Goal: Task Accomplishment & Management: Manage account settings

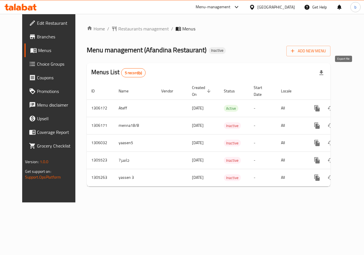
click at [324, 72] on icon "button" at bounding box center [322, 72] width 4 height 5
click at [218, 59] on div "Home / Restaurants management / Menus Menu management ( Afandina Restaurant ) I…" at bounding box center [209, 108] width 244 height 166
click at [323, 48] on span "Add New Menu" at bounding box center [308, 51] width 35 height 7
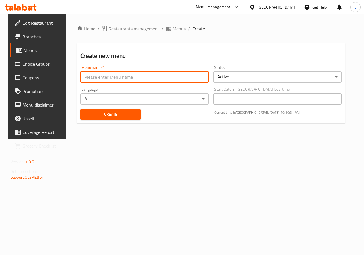
click at [135, 73] on input "text" at bounding box center [145, 76] width 128 height 11
type input "Bishr Waleed"
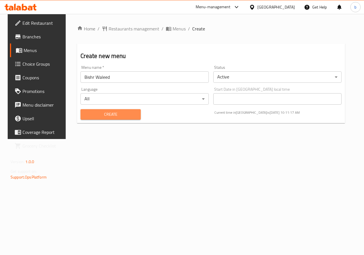
click at [108, 115] on span "Create" at bounding box center [110, 114] width 51 height 7
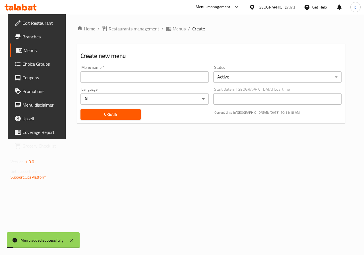
click at [29, 50] on span "Menus" at bounding box center [44, 50] width 40 height 7
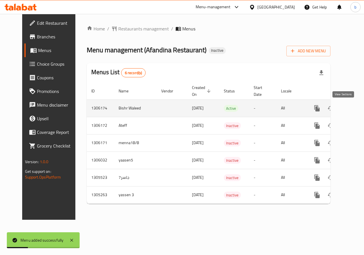
click at [355, 107] on icon "enhanced table" at bounding box center [358, 108] width 7 height 7
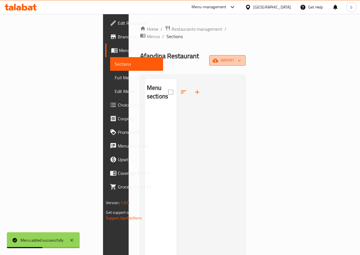
click at [246, 55] on button "import" at bounding box center [227, 60] width 36 height 11
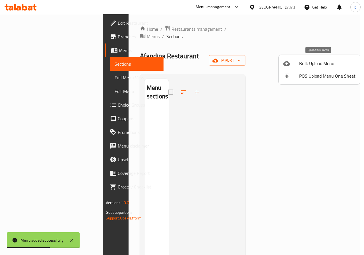
click at [303, 60] on span "Bulk Upload Menu" at bounding box center [327, 63] width 56 height 7
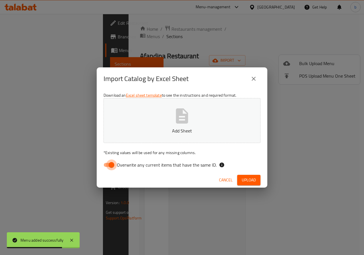
click at [106, 162] on input "Overwrite any current items that have the same ID." at bounding box center [111, 165] width 32 height 11
checkbox input "false"
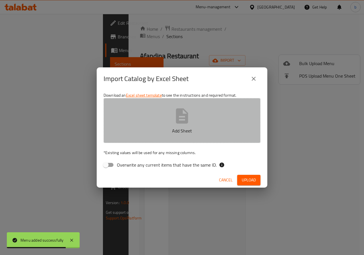
click at [155, 111] on button "Add Sheet" at bounding box center [182, 120] width 157 height 45
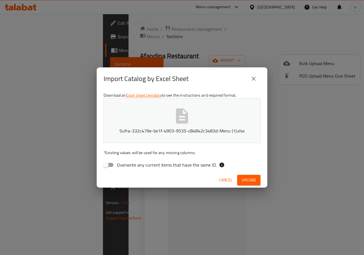
click at [254, 181] on span "Upload" at bounding box center [249, 180] width 14 height 7
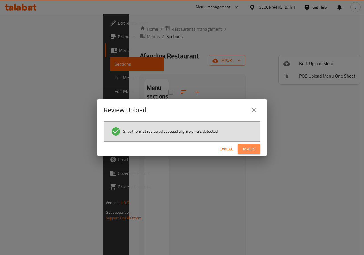
click at [247, 150] on span "Import" at bounding box center [249, 149] width 14 height 7
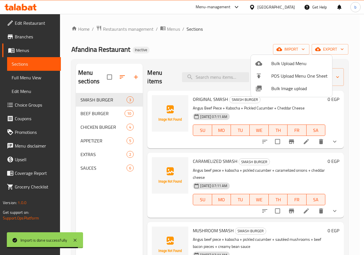
click at [21, 79] on div at bounding box center [182, 127] width 364 height 255
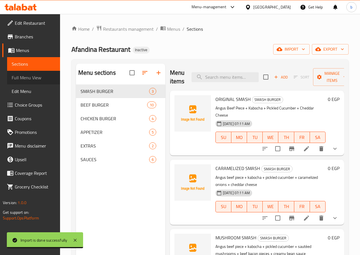
click at [22, 78] on span "Full Menu View" at bounding box center [34, 77] width 44 height 7
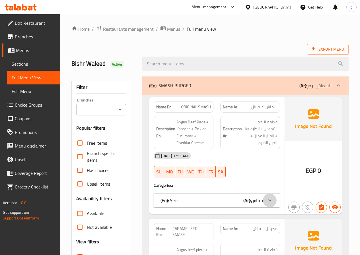
click at [269, 200] on icon at bounding box center [269, 200] width 7 height 7
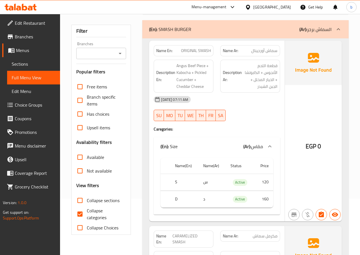
scroll to position [57, 0]
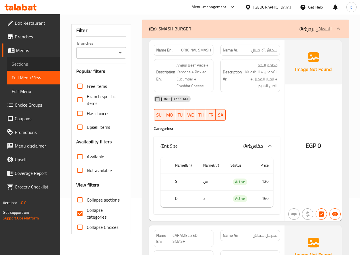
click at [22, 64] on span "Sections" at bounding box center [34, 64] width 44 height 7
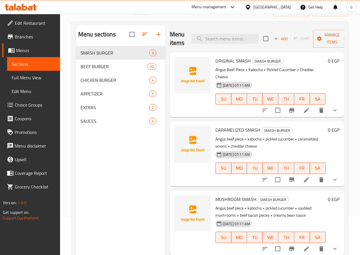
scroll to position [28, 0]
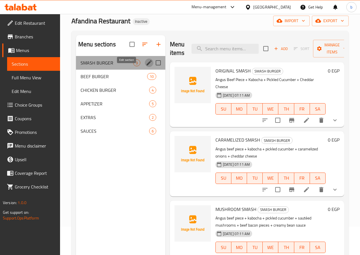
click at [146, 66] on icon "edit" at bounding box center [149, 62] width 7 height 7
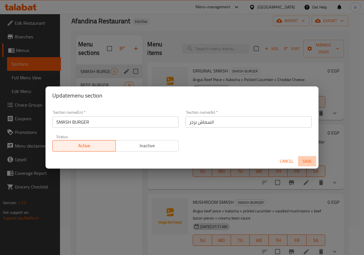
click at [305, 160] on span "Save" at bounding box center [308, 161] width 14 height 7
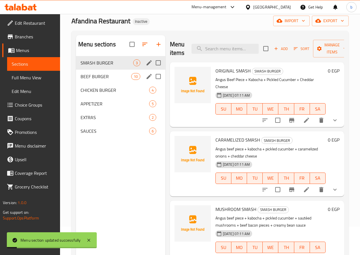
click at [147, 79] on icon "edit" at bounding box center [149, 76] width 5 height 5
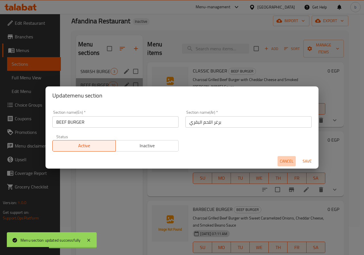
click at [285, 162] on span "Cancel" at bounding box center [287, 161] width 14 height 7
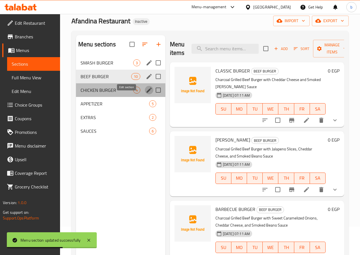
click at [146, 94] on icon "edit" at bounding box center [149, 90] width 7 height 7
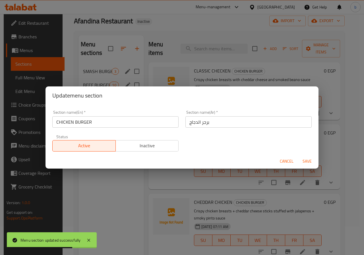
click at [290, 158] on span "Cancel" at bounding box center [287, 161] width 14 height 7
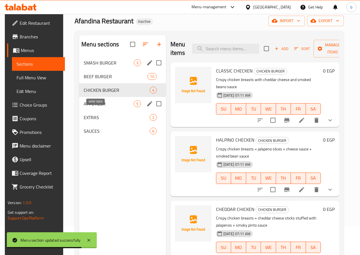
click at [109, 107] on span "APPETIZER" at bounding box center [109, 103] width 50 height 7
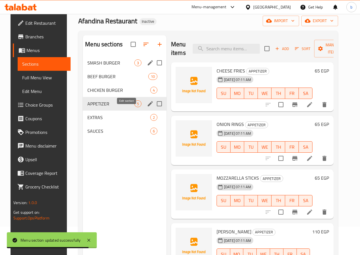
click at [147, 107] on icon "edit" at bounding box center [150, 103] width 7 height 7
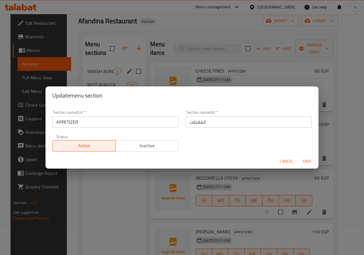
click at [289, 162] on span "Cancel" at bounding box center [287, 161] width 14 height 7
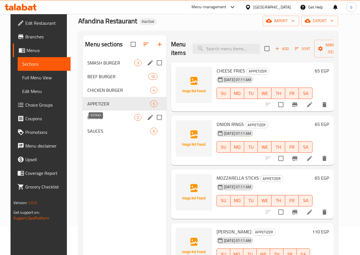
click at [98, 121] on span "EXTRAS" at bounding box center [110, 117] width 47 height 7
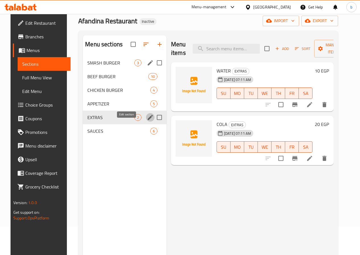
click at [147, 121] on icon "edit" at bounding box center [150, 117] width 7 height 7
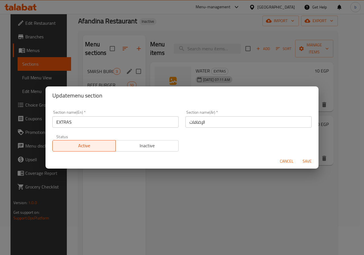
click at [281, 162] on span "Cancel" at bounding box center [287, 161] width 14 height 7
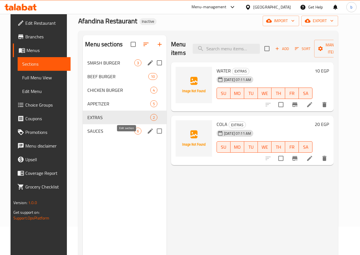
click at [148, 134] on icon "edit" at bounding box center [150, 131] width 5 height 5
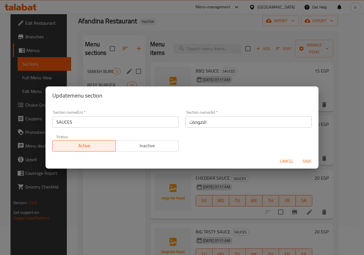
click at [285, 161] on span "Cancel" at bounding box center [287, 161] width 14 height 7
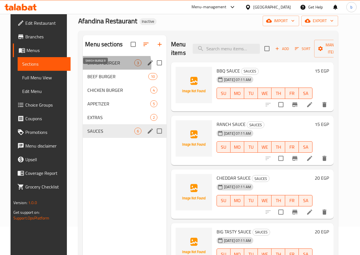
click at [97, 66] on span "SMASH BURGER" at bounding box center [110, 62] width 47 height 7
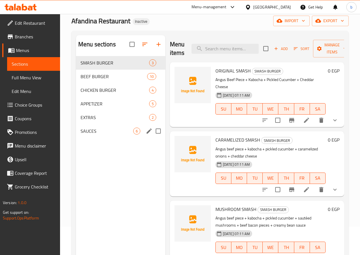
click at [20, 75] on span "Full Menu View" at bounding box center [34, 77] width 44 height 7
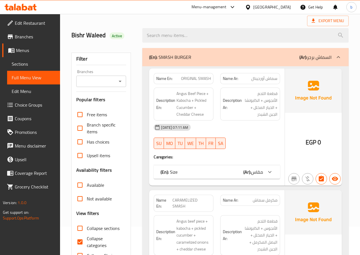
click at [77, 239] on input "Collapse categories" at bounding box center [80, 242] width 14 height 14
checkbox input "false"
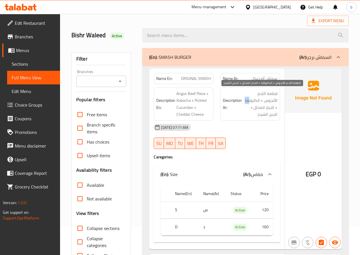
click at [262, 102] on span "قطعة اللحم الأنجوس + الكابوتشا + الخيار المخلل + الجبن الشيدر" at bounding box center [260, 104] width 34 height 28
click at [260, 101] on span "قطعة اللحم الأنجوس + الكابوتشا + الخيار المخلل + الجبن الشيدر" at bounding box center [260, 104] width 34 height 28
drag, startPoint x: 259, startPoint y: 101, endPoint x: 274, endPoint y: 103, distance: 15.2
click at [274, 103] on span "قطعة اللحم الأنجوس + الكابوتشا + الخيار المخلل + الجبن الشيدر" at bounding box center [260, 104] width 34 height 28
copy span "الكابوتشا"
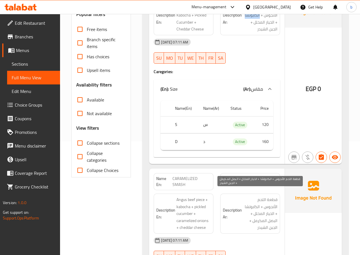
scroll to position [142, 0]
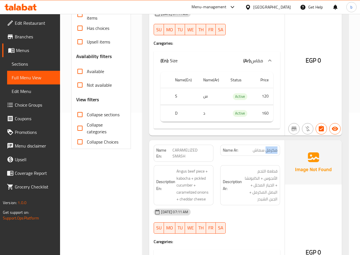
drag, startPoint x: 266, startPoint y: 150, endPoint x: 277, endPoint y: 153, distance: 11.5
click at [278, 153] on div "Name Ar: مكرمل سماش" at bounding box center [250, 150] width 60 height 11
copy span "مكرمل"
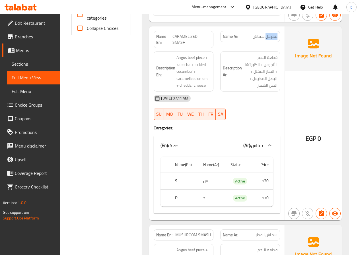
scroll to position [342, 0]
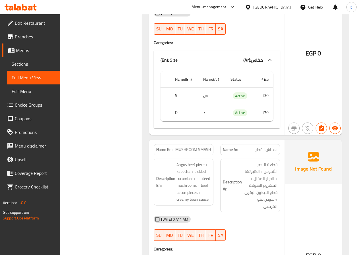
click at [239, 193] on h6 "Description Ar: قطعة اللحم الأنجوس + الكابوتشا + الخيار المخلل + المشروم السوتي…" at bounding box center [250, 185] width 55 height 49
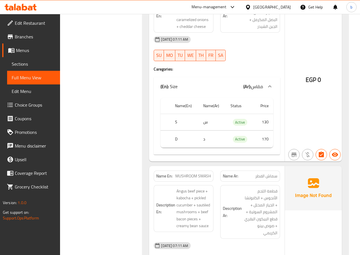
scroll to position [0, 0]
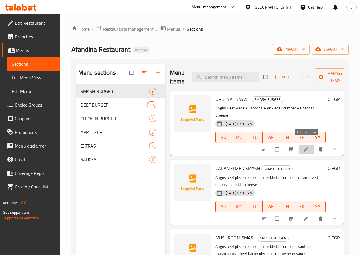
click at [307, 147] on icon at bounding box center [306, 150] width 6 height 6
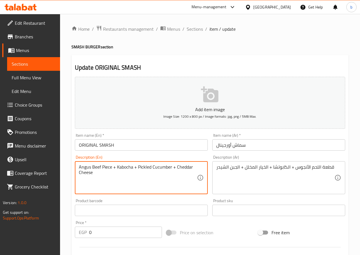
drag, startPoint x: 133, startPoint y: 167, endPoint x: 117, endPoint y: 166, distance: 16.0
paste textarea "Iceberg Lettuce"
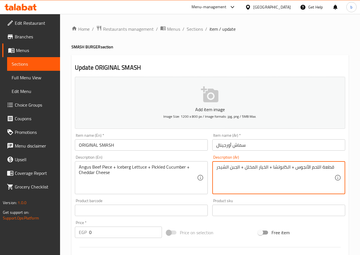
drag, startPoint x: 294, startPoint y: 168, endPoint x: 307, endPoint y: 172, distance: 14.1
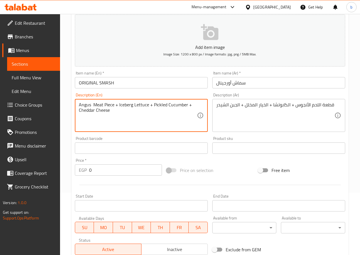
scroll to position [46, 0]
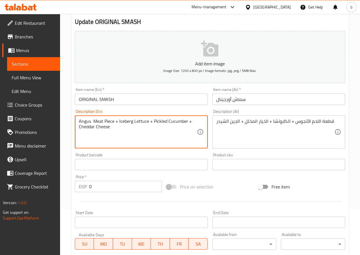
type textarea "Angus Meat Piece + Iceberg Lettuce + Pickled Cucumber + Cheddar Cheese"
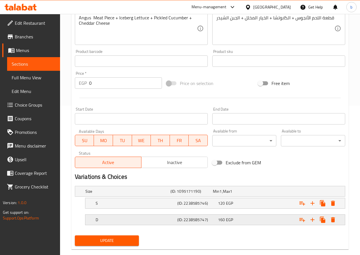
scroll to position [160, 0]
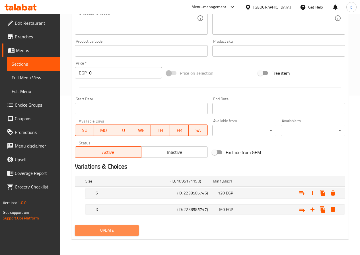
click at [120, 234] on span "Update" at bounding box center [106, 230] width 55 height 7
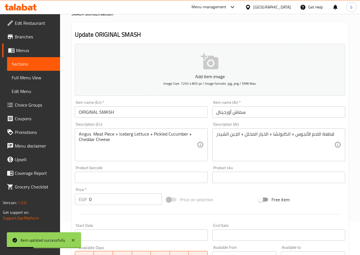
scroll to position [0, 0]
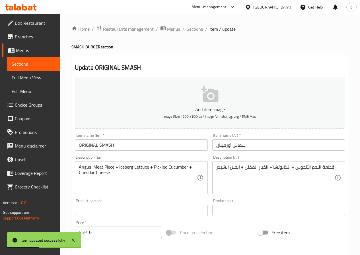
click at [192, 28] on span "Sections" at bounding box center [195, 29] width 16 height 7
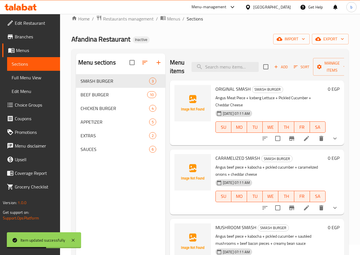
scroll to position [28, 0]
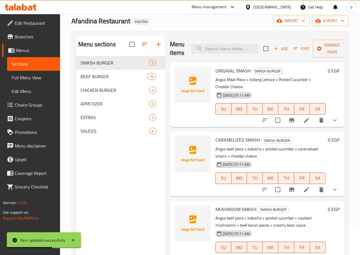
click at [309, 186] on li at bounding box center [307, 190] width 16 height 10
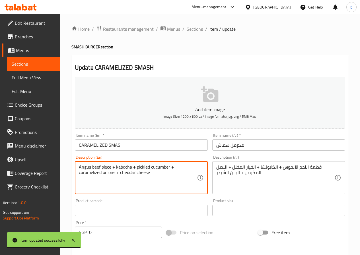
drag, startPoint x: 132, startPoint y: 167, endPoint x: 116, endPoint y: 167, distance: 15.4
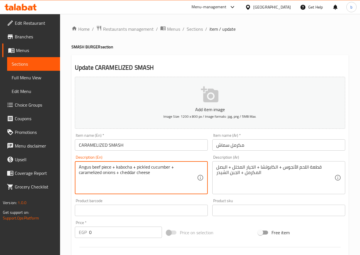
paste textarea "Iceberg Lettuce"
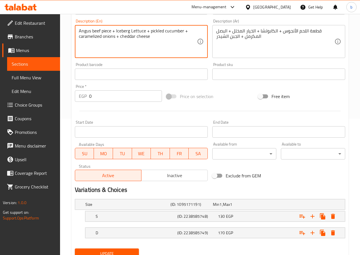
scroll to position [160, 0]
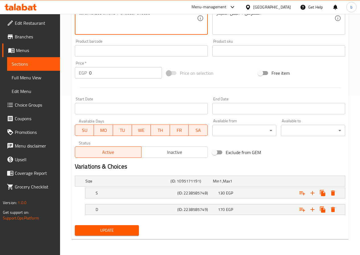
type textarea "Angus beef piece + Iceberg Lettuce + pickled cucumber + caramelized onions + ch…"
click at [122, 234] on span "Update" at bounding box center [106, 230] width 55 height 7
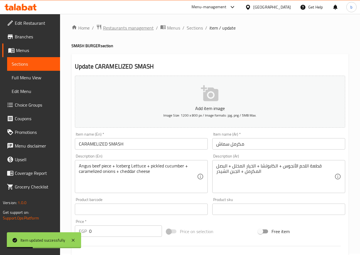
scroll to position [0, 0]
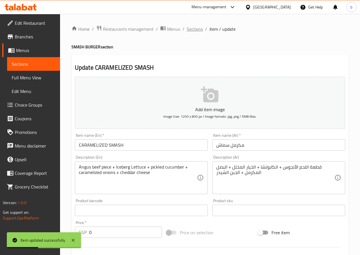
click at [198, 29] on span "Sections" at bounding box center [195, 29] width 16 height 7
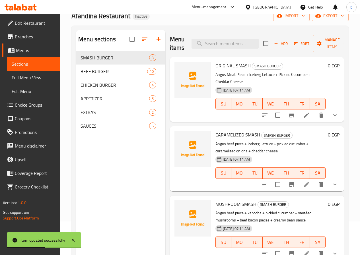
scroll to position [80, 0]
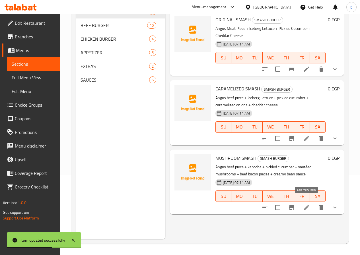
click at [305, 204] on icon at bounding box center [306, 207] width 7 height 7
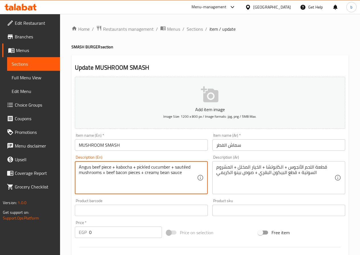
drag, startPoint x: 128, startPoint y: 168, endPoint x: 116, endPoint y: 165, distance: 11.4
paste textarea "Iceberg Lettuce"
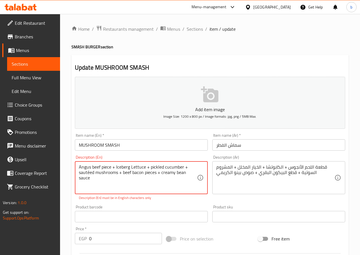
click at [186, 174] on textarea "Angus beef piece + Iceberg Lettuce + pickled cucumber + sautéed mushrooms + bee…" at bounding box center [138, 178] width 118 height 27
click at [90, 172] on textarea "Angus beef piece + Iceberg Lettuce + pickled cucumber + sautéed mushrooms + bee…" at bounding box center [138, 178] width 118 height 27
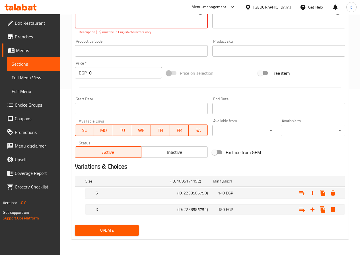
click at [123, 230] on span "Update" at bounding box center [106, 230] width 55 height 7
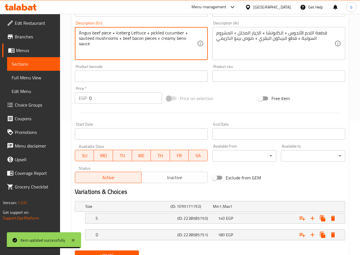
scroll to position [160, 0]
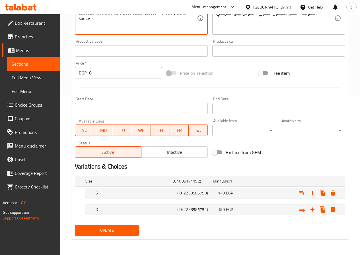
type textarea "Angus beef piece + Iceberg Lettuce + pickled cucumber + sauteed mushrooms + bee…"
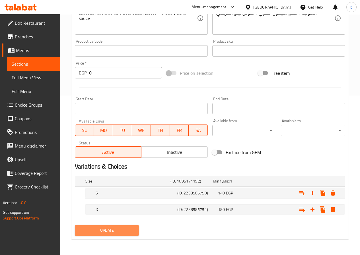
click at [118, 232] on span "Update" at bounding box center [106, 230] width 55 height 7
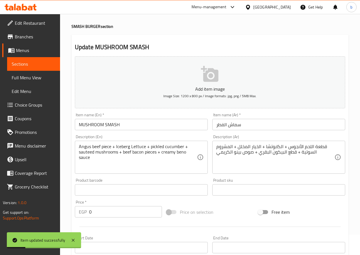
scroll to position [0, 0]
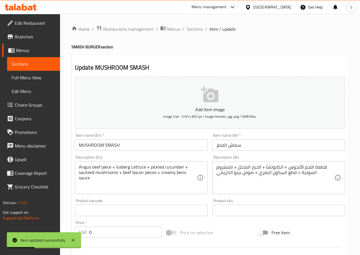
click at [185, 30] on ol "Home / Restaurants management / Menus / Sections / item / update" at bounding box center [209, 28] width 277 height 7
click at [187, 30] on span "Sections" at bounding box center [195, 29] width 16 height 7
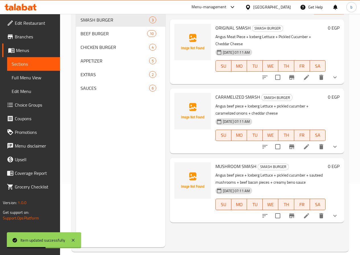
scroll to position [80, 0]
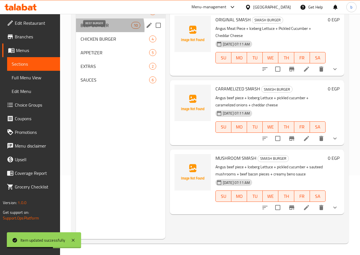
click at [98, 29] on span "BEEF BURGER" at bounding box center [106, 25] width 51 height 7
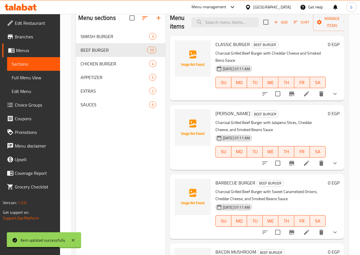
scroll to position [23, 0]
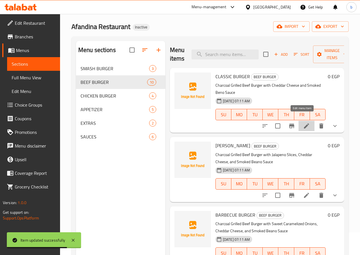
click at [304, 123] on icon at bounding box center [306, 126] width 7 height 7
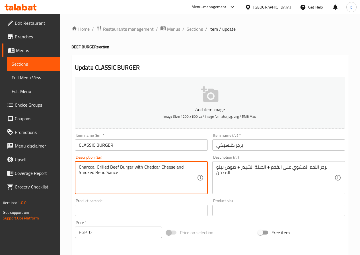
drag, startPoint x: 118, startPoint y: 167, endPoint x: 110, endPoint y: 169, distance: 7.5
type textarea "Charcoal Grilled Meat Burger with Cheddar Cheese and Smoked Beno Sauce"
drag, startPoint x: 95, startPoint y: 166, endPoint x: 80, endPoint y: 170, distance: 15.5
click at [80, 170] on textarea "Charcoal Grilled Meat Burger with Cheddar Cheese and Smoked Beno Sauce" at bounding box center [138, 178] width 118 height 27
click at [137, 178] on textarea "Charcoal Grilled Meat Burger with Cheddar Cheese and Smoked Beno Sauce" at bounding box center [138, 178] width 118 height 27
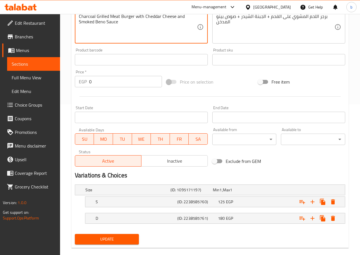
scroll to position [160, 0]
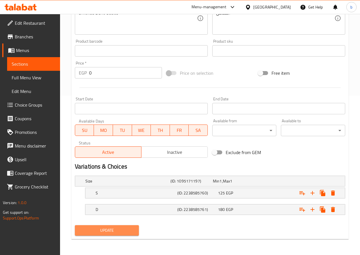
click at [119, 230] on span "Update" at bounding box center [106, 230] width 55 height 7
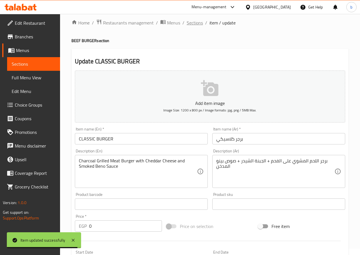
scroll to position [0, 0]
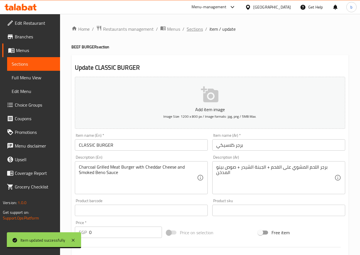
click at [190, 30] on span "Sections" at bounding box center [195, 29] width 16 height 7
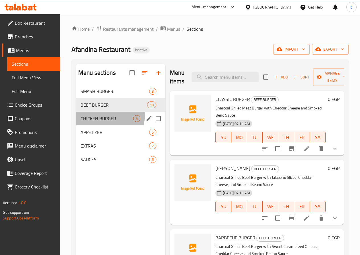
click at [98, 122] on div "CHICKEN BURGER 4" at bounding box center [120, 119] width 89 height 14
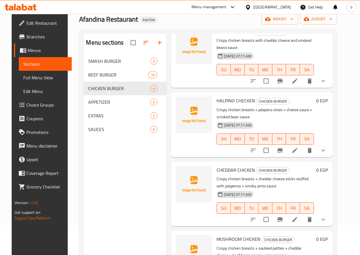
scroll to position [80, 0]
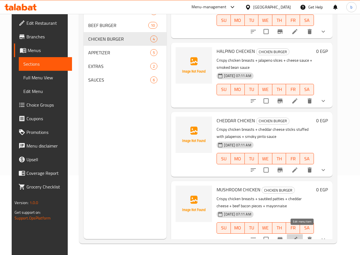
click at [298, 236] on icon at bounding box center [294, 239] width 7 height 7
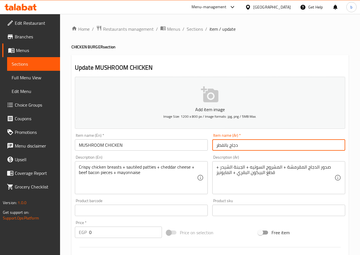
drag, startPoint x: 215, startPoint y: 145, endPoint x: 224, endPoint y: 147, distance: 9.1
click at [224, 147] on input "دجاج بالفطر" at bounding box center [278, 144] width 133 height 11
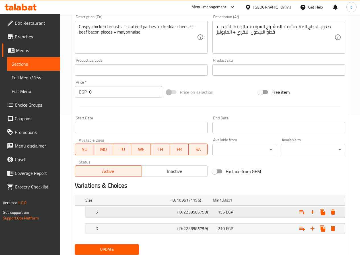
scroll to position [160, 0]
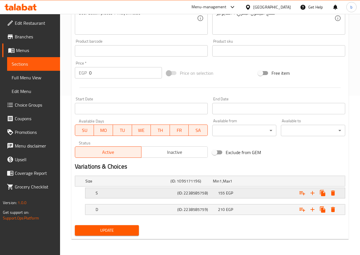
type input "دجاج بالمشروم"
click at [104, 234] on button "Update" at bounding box center [107, 230] width 64 height 11
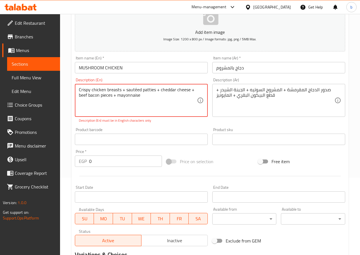
scroll to position [74, 0]
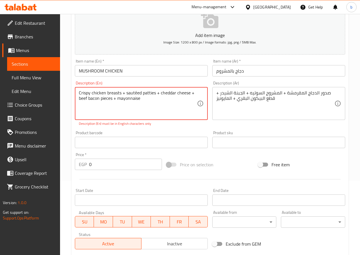
click at [135, 93] on textarea "Crispy chicken breasts + sautéed patties + cheddar cheese + beef bacon pieces +…" at bounding box center [138, 103] width 118 height 27
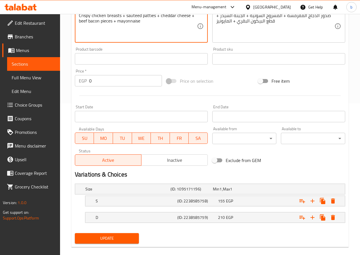
scroll to position [160, 0]
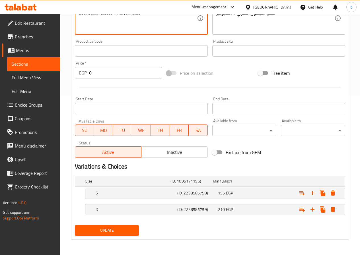
type textarea "Crispy chicken breasts + sauteed patties + cheddar cheese + beef bacon pieces +…"
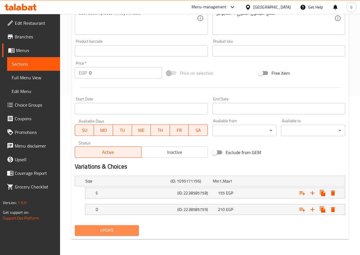
click at [102, 231] on span "Update" at bounding box center [106, 230] width 55 height 7
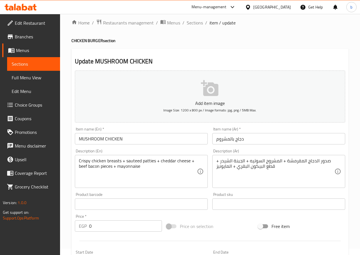
scroll to position [0, 0]
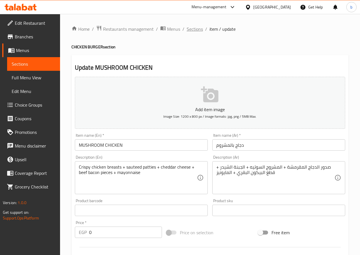
click at [192, 27] on span "Sections" at bounding box center [195, 29] width 16 height 7
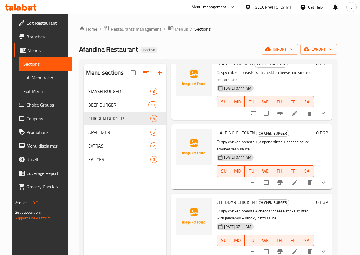
scroll to position [38, 0]
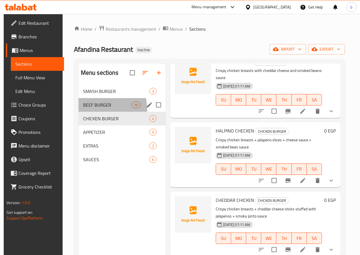
click at [89, 112] on div "BEEF BURGER 10" at bounding box center [122, 105] width 87 height 14
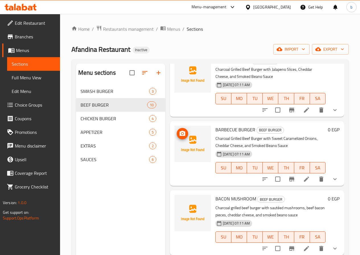
scroll to position [114, 0]
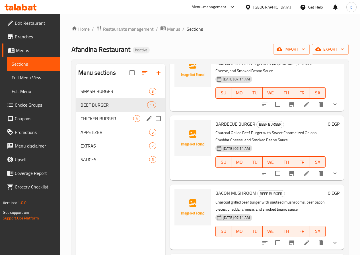
click at [86, 121] on div "CHICKEN BURGER 4" at bounding box center [120, 119] width 89 height 14
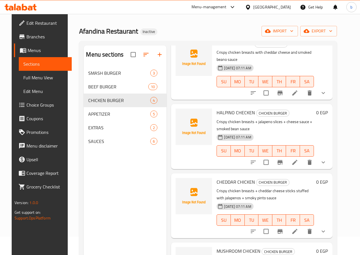
scroll to position [28, 0]
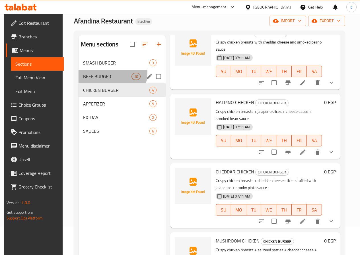
click at [99, 81] on div "BEEF BURGER 10" at bounding box center [122, 77] width 87 height 14
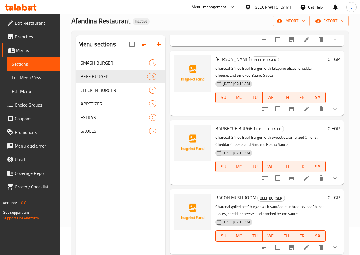
scroll to position [123, 0]
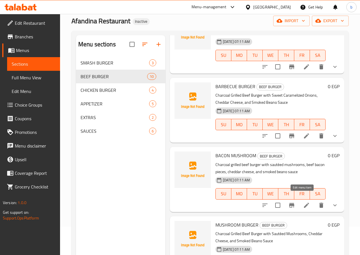
click at [304, 203] on icon at bounding box center [306, 205] width 5 height 5
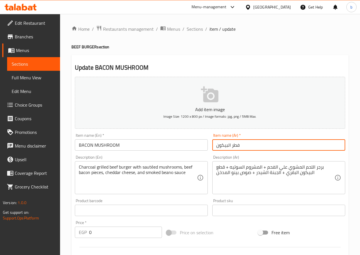
drag, startPoint x: 232, startPoint y: 147, endPoint x: 242, endPoint y: 148, distance: 10.0
click at [242, 148] on input "فطر البيكون" at bounding box center [278, 144] width 133 height 11
click at [233, 147] on input "البيكون" at bounding box center [278, 144] width 133 height 11
click at [215, 147] on input "البيكون" at bounding box center [278, 144] width 133 height 11
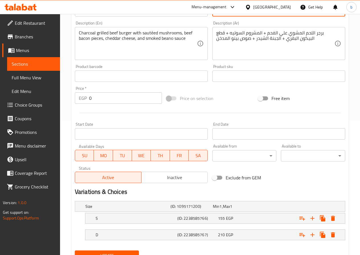
scroll to position [160, 0]
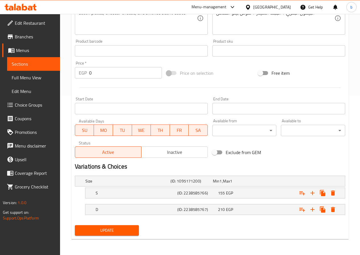
type input "مشروم البيكون"
click at [112, 232] on span "Update" at bounding box center [106, 230] width 55 height 7
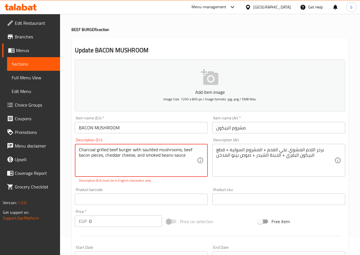
scroll to position [0, 0]
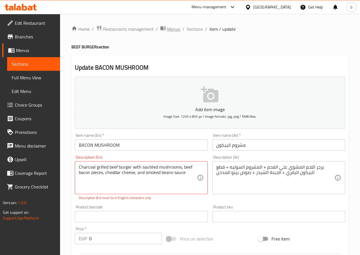
click at [170, 30] on span "Menus" at bounding box center [173, 29] width 13 height 7
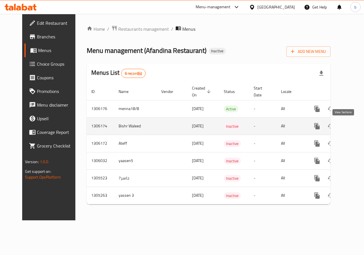
click at [355, 123] on icon "enhanced table" at bounding box center [358, 126] width 7 height 7
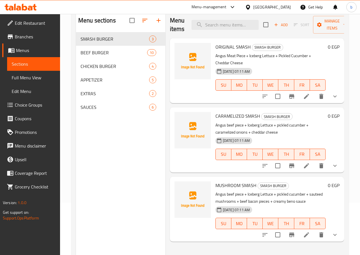
scroll to position [57, 0]
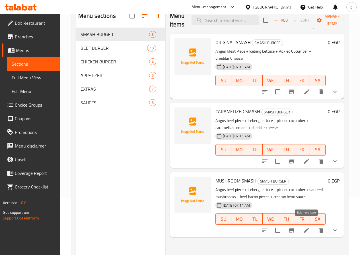
click at [310, 227] on icon at bounding box center [306, 230] width 7 height 7
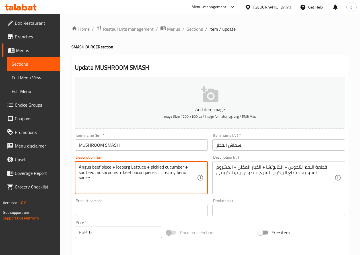
drag, startPoint x: 100, startPoint y: 167, endPoint x: 109, endPoint y: 176, distance: 13.5
click at [93, 169] on textarea "Angus beef piece + Iceberg Lettuce + pickled cucumber + sauteed mushrooms + bee…" at bounding box center [138, 178] width 118 height 27
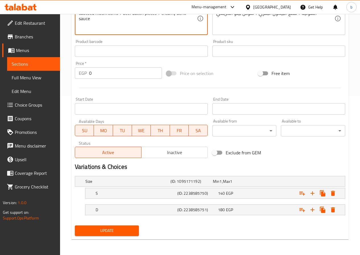
scroll to position [160, 0]
type textarea "Angus meat piece + Iceberg Lettuce + pickled cucumber + sauteed mushrooms + bee…"
click at [101, 235] on button "Update" at bounding box center [107, 230] width 64 height 11
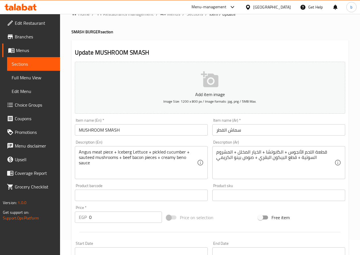
scroll to position [0, 0]
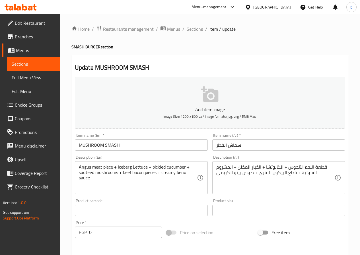
click at [198, 26] on span "Sections" at bounding box center [195, 29] width 16 height 7
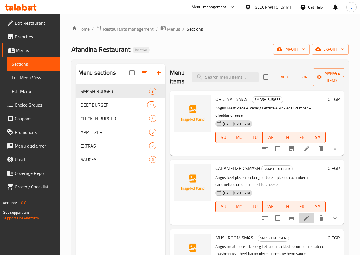
click at [310, 213] on li at bounding box center [307, 218] width 16 height 10
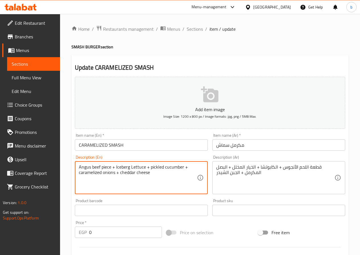
drag, startPoint x: 100, startPoint y: 165, endPoint x: 93, endPoint y: 168, distance: 7.8
type textarea "Angus meat piece + Iceberg Lettuce + pickled cucumber + caramelized onions + ch…"
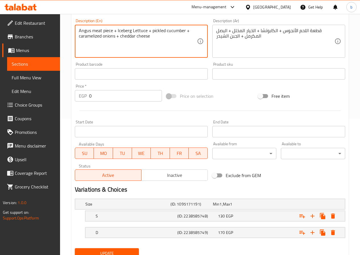
scroll to position [160, 0]
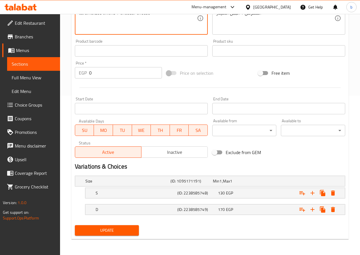
click at [104, 226] on button "Update" at bounding box center [107, 230] width 64 height 11
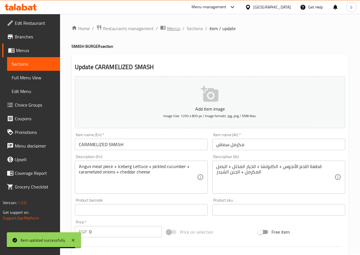
scroll to position [0, 0]
click at [193, 32] on span "Sections" at bounding box center [195, 29] width 16 height 7
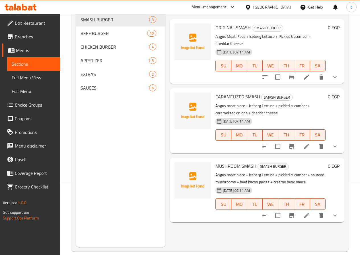
scroll to position [80, 0]
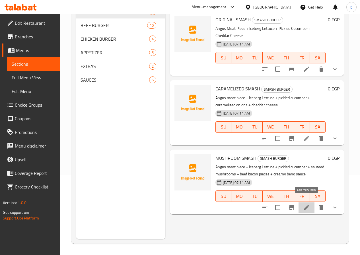
click at [305, 204] on icon at bounding box center [306, 207] width 7 height 7
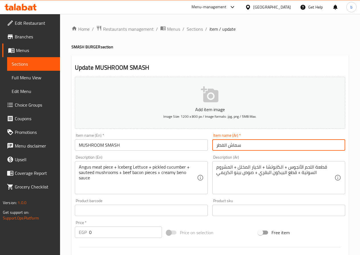
drag, startPoint x: 217, startPoint y: 146, endPoint x: 227, endPoint y: 145, distance: 9.7
click at [227, 145] on input "سماش الفطر" at bounding box center [278, 144] width 133 height 11
click at [227, 145] on input "سماش ماشروم" at bounding box center [278, 144] width 133 height 11
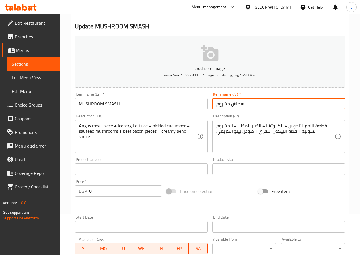
scroll to position [85, 0]
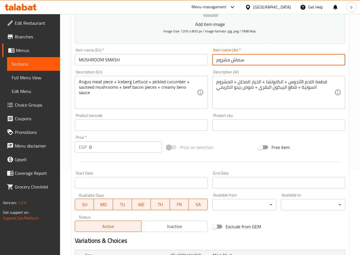
click at [230, 60] on input "سماش مشروم" at bounding box center [278, 59] width 133 height 11
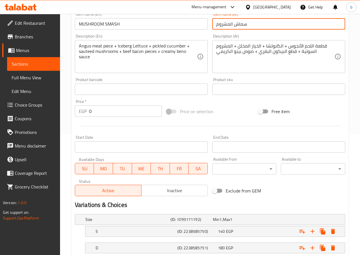
scroll to position [160, 0]
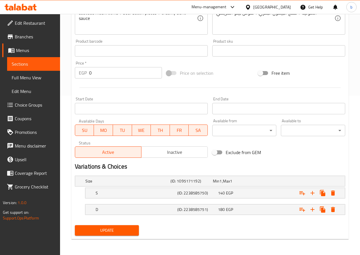
type input "سماش المشروم"
click at [111, 233] on span "Update" at bounding box center [106, 230] width 55 height 7
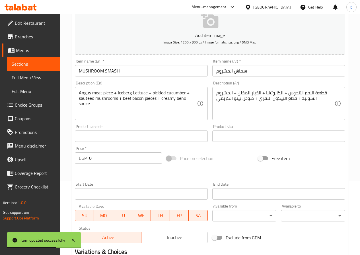
scroll to position [0, 0]
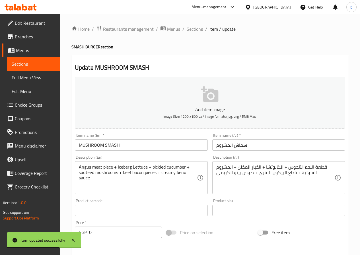
click at [188, 32] on span "Sections" at bounding box center [195, 29] width 16 height 7
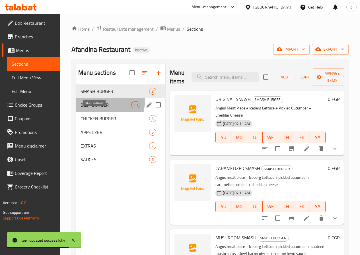
drag, startPoint x: 105, startPoint y: 110, endPoint x: 110, endPoint y: 110, distance: 5.1
click at [105, 108] on span "BEEF BURGER" at bounding box center [106, 105] width 51 height 7
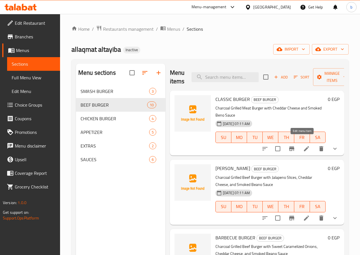
click at [304, 146] on icon at bounding box center [306, 148] width 5 height 5
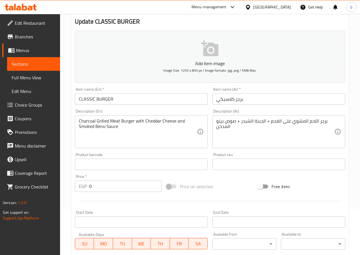
scroll to position [46, 0]
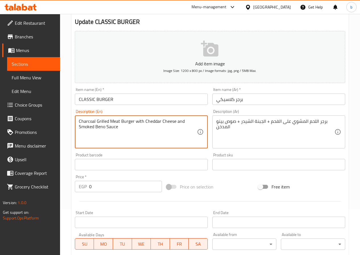
drag, startPoint x: 143, startPoint y: 121, endPoint x: 135, endPoint y: 124, distance: 7.6
drag, startPoint x: 177, startPoint y: 122, endPoint x: 171, endPoint y: 125, distance: 6.5
click at [171, 125] on textarea "Charcoal Grilled Meat Burger + Cheddar Cheese and Smoked Beno Sauce" at bounding box center [138, 132] width 118 height 27
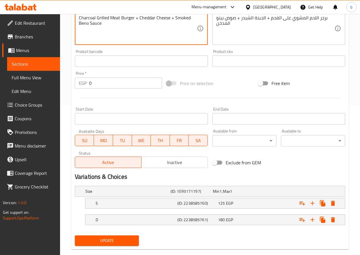
scroll to position [160, 0]
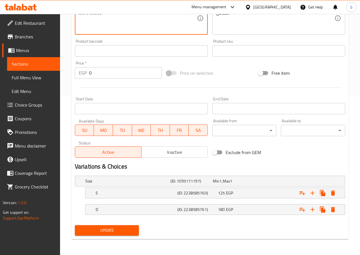
type textarea "Charcoal Grilled Meat Burger + Cheddar Cheese + Smoked Beno Sauce"
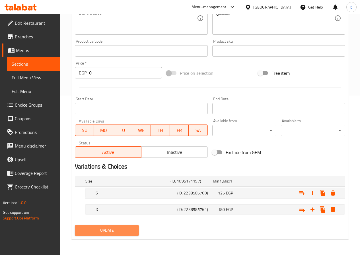
click at [129, 225] on button "Update" at bounding box center [107, 230] width 64 height 11
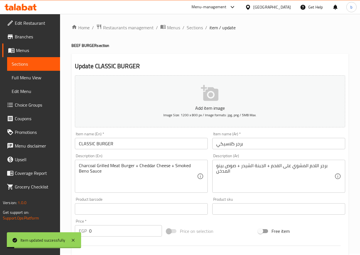
scroll to position [0, 0]
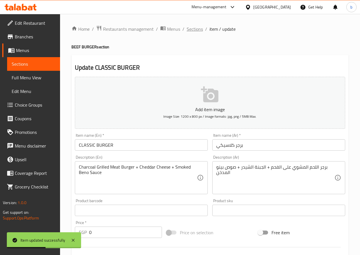
click at [189, 28] on span "Sections" at bounding box center [195, 29] width 16 height 7
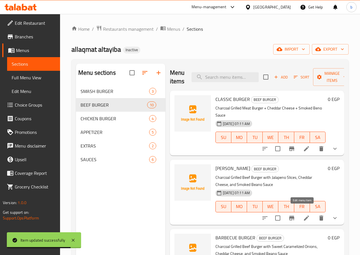
click at [304, 216] on icon at bounding box center [306, 218] width 5 height 5
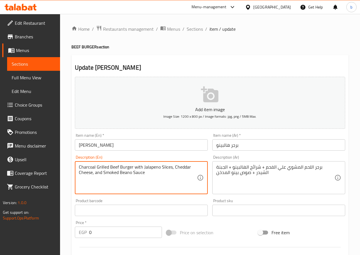
drag, startPoint x: 141, startPoint y: 168, endPoint x: 133, endPoint y: 165, distance: 8.0
click at [165, 168] on textarea "Charcoal Grilled Beef Burger + Jalapeno Slices, Cheddar Cheese, and Smoked Bean…" at bounding box center [138, 178] width 118 height 27
click at [165, 167] on textarea "Charcoal Grilled Beef Burger + Jalapeno Slices+Cheddar Cheese, and Smoked Beano…" at bounding box center [138, 178] width 118 height 27
click at [169, 169] on textarea "Charcoal Grilled Beef Burger + Jalapeno Slices +Cheddar Cheese, and Smoked Bean…" at bounding box center [138, 178] width 118 height 27
click at [94, 174] on textarea "Charcoal Grilled Beef Burger + Jalapeno Slices + Cheddar Cheese, and Smoked Bea…" at bounding box center [138, 178] width 118 height 27
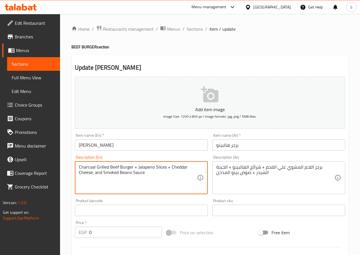
click at [93, 174] on textarea "Charcoal Grilled Beef Burger + Jalapeno Slices + Cheddar Cheese, and Smoked Bea…" at bounding box center [138, 178] width 118 height 27
click at [92, 174] on textarea "Charcoal Grilled Beef Burger + Jalapeno Slices + Cheddar Cheese+and Smoked Bean…" at bounding box center [138, 178] width 118 height 27
click at [95, 173] on textarea "Charcoal Grilled Beef Burger + Jalapeno Slices + Cheddar Cheese +and Smoked Bea…" at bounding box center [138, 178] width 118 height 27
drag, startPoint x: 105, startPoint y: 174, endPoint x: 98, endPoint y: 174, distance: 6.8
click at [98, 174] on textarea "Charcoal Grilled Beef Burger + Jalapeno Slices + Cheddar Cheese + and Smoked Be…" at bounding box center [138, 178] width 118 height 27
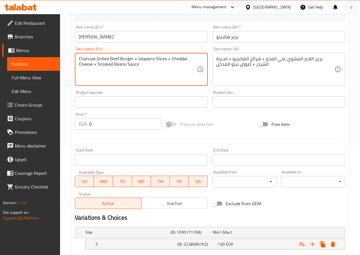
scroll to position [103, 0]
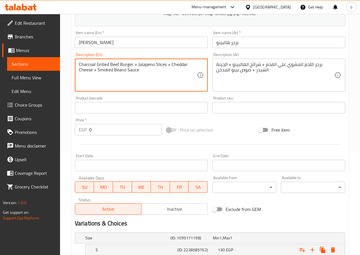
type textarea "Charcoal Grilled Beef Burger + Jalapeno Slices + Cheddar Cheese + Smoked Beano …"
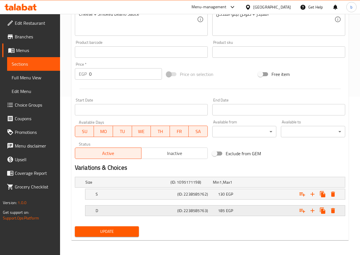
scroll to position [160, 0]
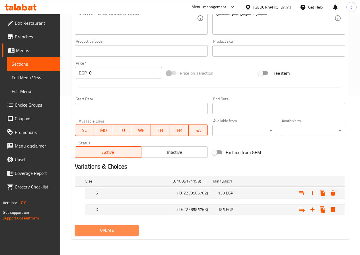
click at [118, 236] on button "Update" at bounding box center [107, 230] width 64 height 11
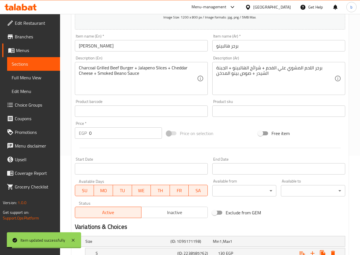
scroll to position [0, 0]
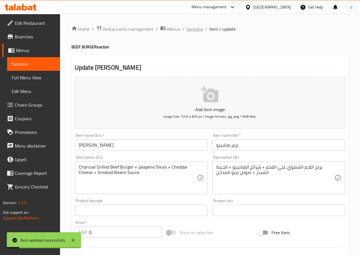
click at [194, 32] on span "Sections" at bounding box center [195, 29] width 16 height 7
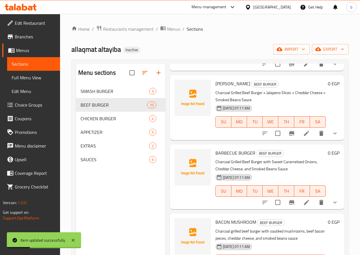
scroll to position [85, 0]
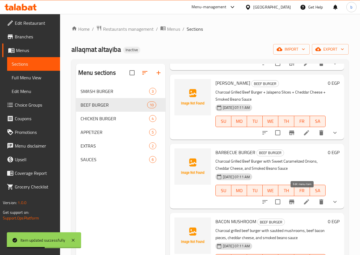
click at [305, 199] on icon at bounding box center [306, 202] width 7 height 7
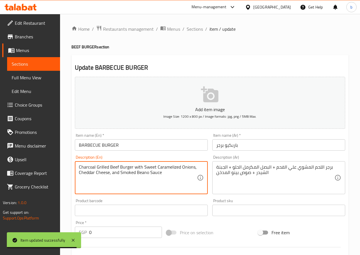
drag, startPoint x: 141, startPoint y: 167, endPoint x: 135, endPoint y: 167, distance: 6.6
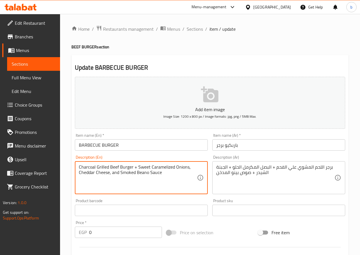
drag, startPoint x: 190, startPoint y: 169, endPoint x: 181, endPoint y: 168, distance: 8.6
click at [187, 169] on textarea "Charcoal Grilled Beef Burger + Sweet Caramelized Onions, Cheddar Cheese, and Sm…" at bounding box center [138, 178] width 118 height 27
click at [93, 174] on textarea "Charcoal Grilled Beef Burger + Sweet Caramelized Onions+Cheddar Cheese, and Smo…" at bounding box center [138, 178] width 118 height 27
click at [81, 172] on textarea "Charcoal Grilled Beef Burger + Sweet Caramelized Onions +Cheddar Cheese, and Sm…" at bounding box center [138, 178] width 118 height 27
drag, startPoint x: 119, startPoint y: 173, endPoint x: 109, endPoint y: 174, distance: 10.3
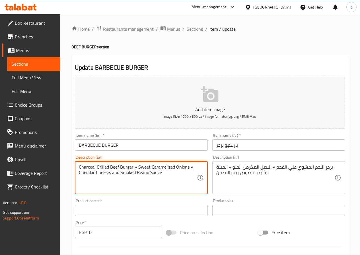
click at [109, 174] on textarea "Charcoal Grilled Beef Burger + Sweet Caramelized Onions + Cheddar Cheese, and S…" at bounding box center [138, 178] width 118 height 27
click at [109, 173] on textarea "Charcoal Grilled Beef Burger + Sweet Caramelized Onions + Cheddar Cheese+ Smoke…" at bounding box center [138, 178] width 118 height 27
click at [114, 172] on textarea "Charcoal Grilled Beef Burger + Sweet Caramelized Onions + Cheddar Cheese + Smok…" at bounding box center [138, 178] width 118 height 27
click at [114, 168] on textarea "Charcoal Grilled Beef Burger + Sweet Caramelized Onions + Cheddar Cheese + Smok…" at bounding box center [138, 178] width 118 height 27
click at [118, 169] on textarea "Charcoal Grilled Beef Burger + Sweet Caramelized Onions + Cheddar Cheese + Smok…" at bounding box center [138, 178] width 118 height 27
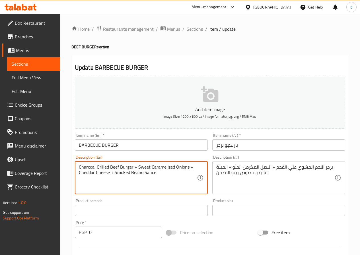
drag, startPoint x: 118, startPoint y: 167, endPoint x: 110, endPoint y: 167, distance: 8.5
click at [110, 167] on textarea "Charcoal Grilled Beef Burger + Sweet Caramelized Onions + Cheddar Cheese + Smok…" at bounding box center [138, 178] width 118 height 27
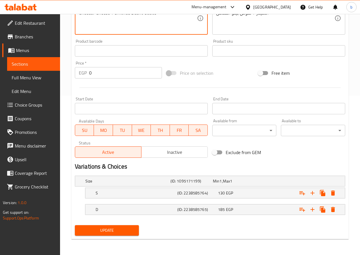
type textarea "Charcoal Grilled Meat Burger + Sweet Caramelized Onions + Cheddar Cheese + Smok…"
drag, startPoint x: 100, startPoint y: 228, endPoint x: 107, endPoint y: 227, distance: 7.3
click at [100, 229] on span "Update" at bounding box center [106, 230] width 55 height 7
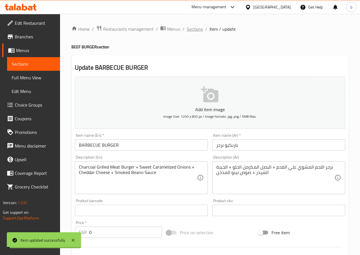
click at [192, 30] on span "Sections" at bounding box center [195, 29] width 16 height 7
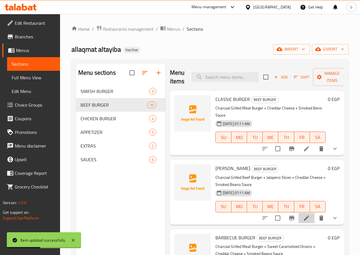
click at [299, 213] on li at bounding box center [307, 218] width 16 height 10
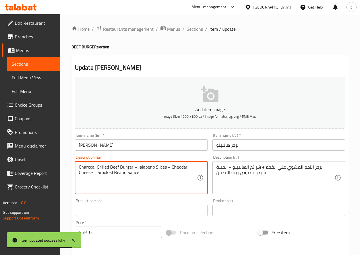
drag, startPoint x: 118, startPoint y: 168, endPoint x: 110, endPoint y: 168, distance: 8.0
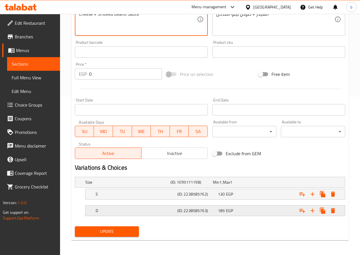
scroll to position [160, 0]
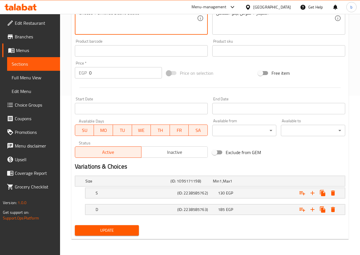
type textarea "Charcoal Grilled Meat Burger + Jalapeno Slices + Cheddar Cheese + Smoked Beano …"
click at [103, 232] on span "Update" at bounding box center [106, 230] width 55 height 7
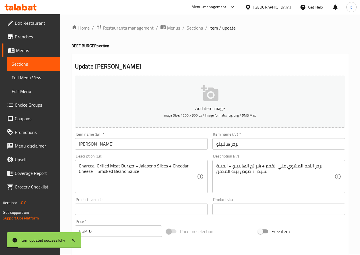
scroll to position [0, 0]
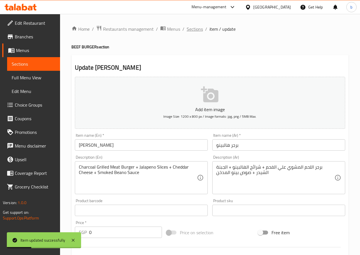
click at [190, 32] on span "Sections" at bounding box center [195, 29] width 16 height 7
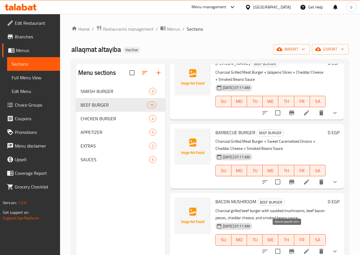
scroll to position [114, 0]
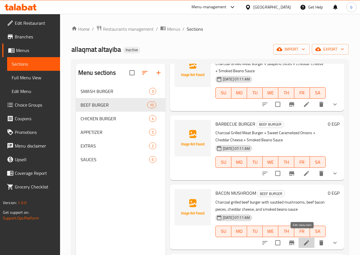
click at [303, 240] on icon at bounding box center [306, 243] width 7 height 7
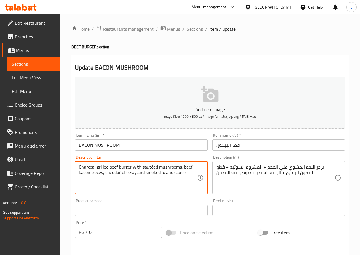
drag, startPoint x: 117, startPoint y: 166, endPoint x: 109, endPoint y: 166, distance: 8.6
click at [153, 168] on textarea "Charcoal grilled Meat burger with sautéed mushrooms, beef bacon pieces, cheddar…" at bounding box center [138, 178] width 118 height 27
drag, startPoint x: 140, startPoint y: 168, endPoint x: 133, endPoint y: 169, distance: 6.6
click at [133, 169] on textarea "Charcoal grilled Meat burger with sauteed mushrooms, beef bacon pieces, cheddar…" at bounding box center [138, 178] width 118 height 27
click at [177, 168] on textarea "Charcoal grilled Meat burger + sauteed mushrooms, beef bacon pieces, cheddar ch…" at bounding box center [138, 178] width 118 height 27
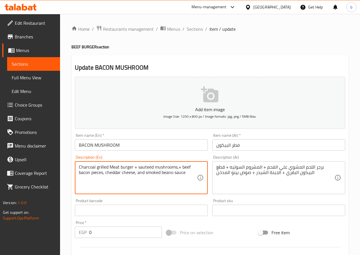
click at [177, 168] on textarea "Charcoal grilled Meat burger + sauteed mushrooms,+ beef bacon pieces, cheddar c…" at bounding box center [138, 178] width 118 height 27
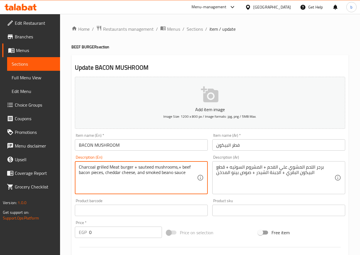
click at [177, 167] on textarea "Charcoal grilled Meat burger + sauteed mushrooms,+ beef bacon pieces, cheddar c…" at bounding box center [138, 178] width 118 height 27
drag, startPoint x: 177, startPoint y: 167, endPoint x: 182, endPoint y: 168, distance: 4.6
click at [179, 167] on textarea "Charcoal grilled Meat burger + sauteed mushrooms,+ beef bacon pieces, cheddar c…" at bounding box center [138, 178] width 118 height 27
click at [182, 168] on textarea "Charcoal grilled Meat burger + sauteed mushrooms,+ beef bacon pieces, cheddar c…" at bounding box center [138, 178] width 118 height 27
click at [177, 168] on textarea "Charcoal grilled Meat burger + sauteed mushrooms,+ beef bacon pieces, cheddar c…" at bounding box center [138, 178] width 118 height 27
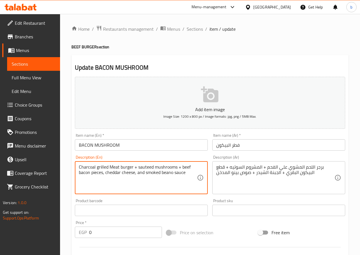
click at [105, 173] on textarea "Charcoal grilled Meat burger + sauteed mushrooms + beef bacon pieces, cheddar c…" at bounding box center [138, 178] width 118 height 27
click at [104, 173] on textarea "Charcoal grilled Meat burger + sauteed mushrooms + beef bacon pieces,+ cheddar …" at bounding box center [138, 178] width 118 height 27
drag, startPoint x: 147, startPoint y: 173, endPoint x: 139, endPoint y: 173, distance: 7.4
click at [139, 173] on textarea "Charcoal grilled Meat burger + sauteed mushrooms + beef bacon pieces + cheddar …" at bounding box center [138, 178] width 118 height 27
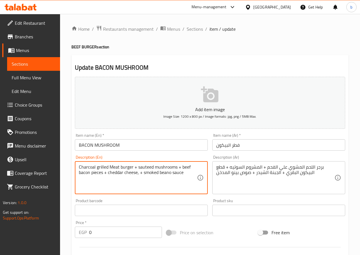
click at [138, 174] on textarea "Charcoal grilled Meat burger + sauteed mushrooms + beef bacon pieces + cheddar …" at bounding box center [138, 178] width 118 height 27
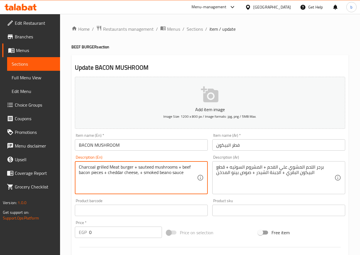
click at [139, 175] on textarea "Charcoal grilled Meat burger + sauteed mushrooms + beef bacon pieces + cheddar …" at bounding box center [138, 178] width 118 height 27
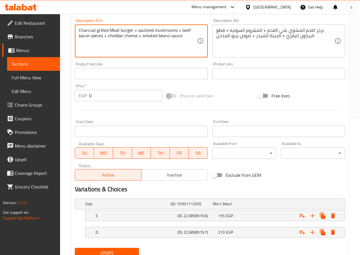
scroll to position [103, 0]
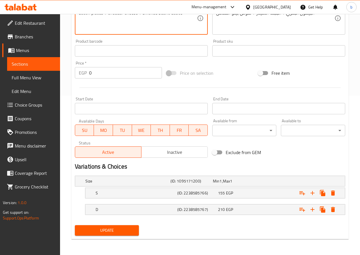
type textarea "Charcoal grilled Meat burger + sauteed mushrooms + beef bacon pieces + cheddar …"
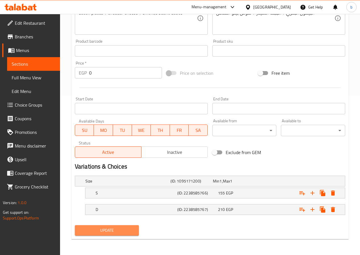
click at [108, 235] on button "Update" at bounding box center [107, 230] width 64 height 11
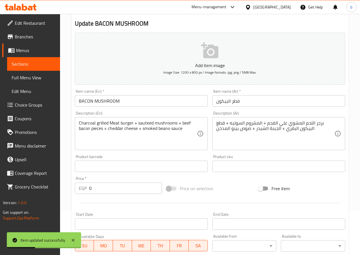
scroll to position [0, 0]
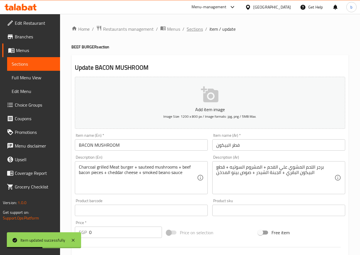
click at [196, 29] on span "Sections" at bounding box center [195, 29] width 16 height 7
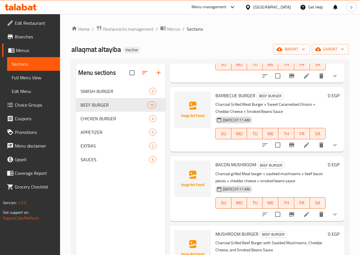
scroll to position [199, 0]
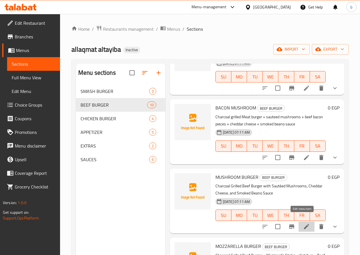
click at [304, 224] on icon at bounding box center [306, 226] width 5 height 5
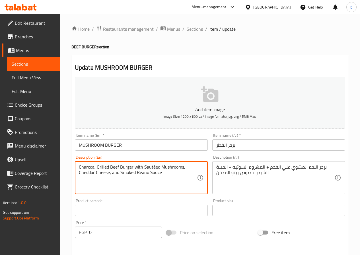
drag, startPoint x: 118, startPoint y: 169, endPoint x: 110, endPoint y: 168, distance: 7.4
drag, startPoint x: 142, startPoint y: 167, endPoint x: 136, endPoint y: 167, distance: 6.3
click at [136, 167] on textarea "Charcoal Grilled Meat Burger with Sautéed Mushrooms, Cheddar Cheese, and Smoked…" at bounding box center [138, 178] width 118 height 27
click at [179, 168] on textarea "Charcoal Grilled Meat Burger + Sautéed Mushrooms, Cheddar Cheese, and Smoked Be…" at bounding box center [138, 178] width 118 height 27
click at [179, 168] on textarea "Charcoal Grilled Meat Burger + Sautéed Mushrooms,+ Cheddar Cheese, and Smoked B…" at bounding box center [138, 178] width 118 height 27
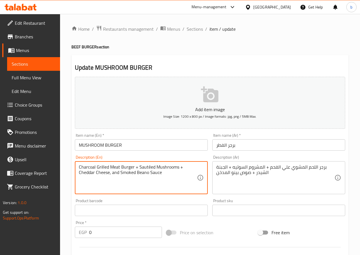
drag, startPoint x: 118, startPoint y: 174, endPoint x: 111, endPoint y: 175, distance: 6.9
click at [111, 175] on textarea "Charcoal Grilled Meat Burger + Sautéed Mushrooms + Cheddar Cheese, and Smoked B…" at bounding box center [138, 178] width 118 height 27
click at [110, 175] on textarea "Charcoal Grilled Meat Burger + Sautéed Mushrooms + Cheddar Cheese, + Smoked Bea…" at bounding box center [138, 178] width 118 height 27
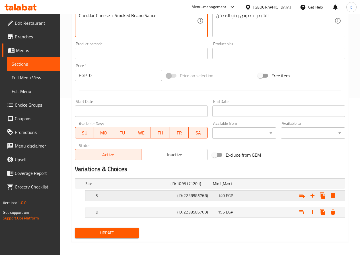
scroll to position [160, 0]
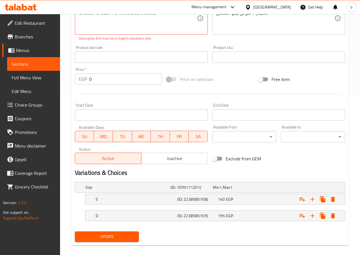
click at [123, 228] on div "Add item image Image Size: 1200 x 800 px / Image formats: jpg, png / 5MB Max. I…" at bounding box center [210, 79] width 275 height 329
click at [133, 236] on span "Update" at bounding box center [106, 236] width 55 height 7
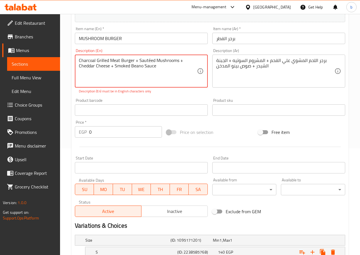
scroll to position [103, 0]
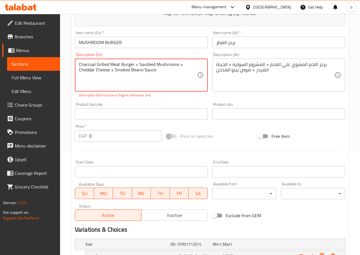
click at [149, 65] on textarea "Charcoal Grilled Meat Burger + Sautéed Mushrooms + Cheddar Cheese + Smoked Bean…" at bounding box center [138, 75] width 118 height 27
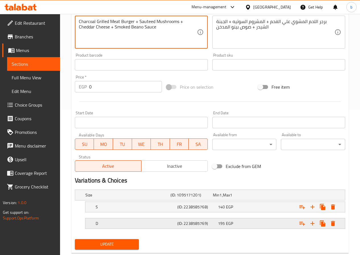
scroll to position [160, 0]
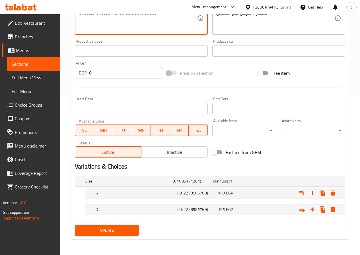
type textarea "Charcoal Grilled Meat Burger + Sauteed Mushrooms + Cheddar Cheese + Smoked Bean…"
click at [117, 232] on span "Update" at bounding box center [106, 230] width 55 height 7
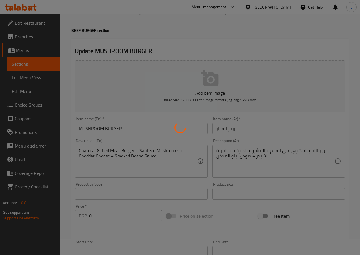
scroll to position [0, 0]
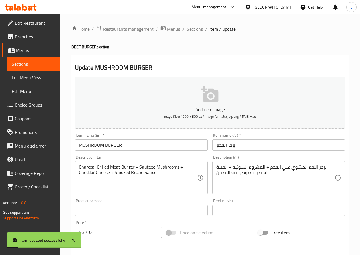
click at [197, 29] on span "Sections" at bounding box center [195, 29] width 16 height 7
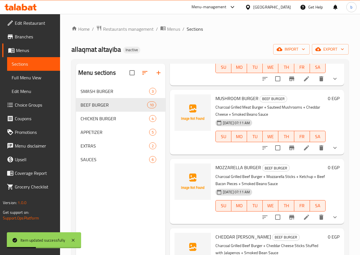
scroll to position [285, 0]
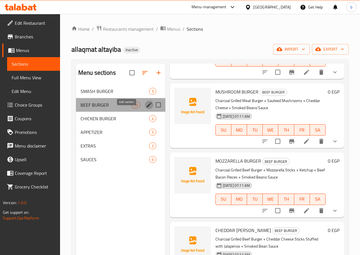
click at [145, 109] on button "edit" at bounding box center [149, 105] width 9 height 9
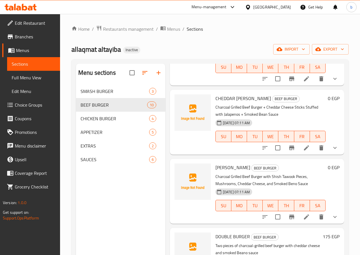
scroll to position [427, 0]
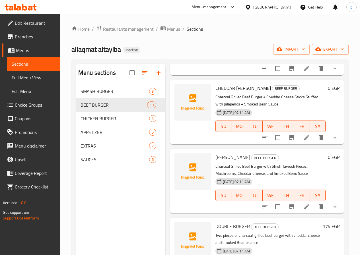
click at [303, 204] on icon at bounding box center [306, 207] width 7 height 7
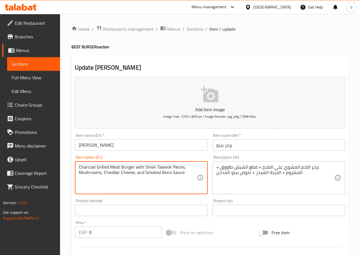
drag, startPoint x: 142, startPoint y: 168, endPoint x: 135, endPoint y: 170, distance: 7.4
click at [135, 170] on textarea "Charcoal Grilled Meat Burger with Shish Tawook Pieces, Mushrooms, Cheddar Chees…" at bounding box center [138, 178] width 118 height 27
click at [177, 168] on textarea "Charcoal Grilled Meat Burger + Shish Tawook Pieces, Mushrooms, Cheddar Cheese, …" at bounding box center [138, 178] width 118 height 27
click at [177, 168] on textarea "Charcoal Grilled Meat Burger + Shish Tawook Pieces+ Mushrooms, Cheddar Cheese, …" at bounding box center [138, 178] width 118 height 27
click at [102, 176] on textarea "Charcoal Grilled Meat Burger + Shish Tawook Pieces + Mushrooms, Cheddar Cheese,…" at bounding box center [138, 178] width 118 height 27
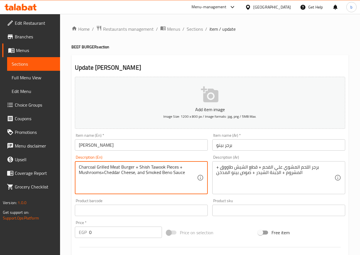
click at [100, 176] on textarea "Charcoal Grilled Meat Burger + Shish Tawook Pieces + Mushrooms+Cheddar Cheese, …" at bounding box center [138, 178] width 118 height 27
click at [102, 175] on textarea "Charcoal Grilled Meat Burger + Shish Tawook Pieces + Mushrooms+Cheddar Cheese, …" at bounding box center [138, 178] width 118 height 27
drag, startPoint x: 145, startPoint y: 174, endPoint x: 139, endPoint y: 175, distance: 6.2
click at [139, 175] on textarea "Charcoal Grilled Meat Burger + Shish Tawook Pieces + Mushrooms +Cheddar Cheese,…" at bounding box center [138, 178] width 118 height 27
click at [137, 174] on textarea "Charcoal Grilled Meat Burger + Shish Tawook Pieces + Mushrooms +Cheddar Cheese,…" at bounding box center [138, 178] width 118 height 27
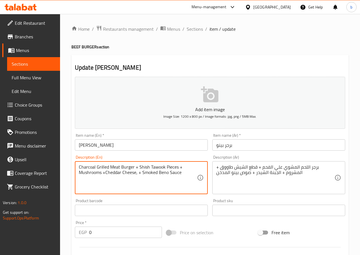
click at [137, 175] on textarea "Charcoal Grilled Meat Burger + Shish Tawook Pieces + Mushrooms +Cheddar Cheese,…" at bounding box center [138, 178] width 118 height 27
click at [138, 175] on textarea "Charcoal Grilled Meat Burger + Shish Tawook Pieces + Mushrooms +Cheddar Cheese,…" at bounding box center [138, 178] width 118 height 27
click at [137, 174] on textarea "Charcoal Grilled Meat Burger + Shish Tawook Pieces + Mushrooms +Cheddar Cheese,…" at bounding box center [138, 178] width 118 height 27
type textarea "Charcoal Grilled Meat Burger + Shish Tawook Pieces + Mushrooms +Cheddar Cheese …"
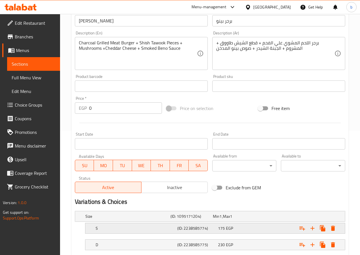
scroll to position [160, 0]
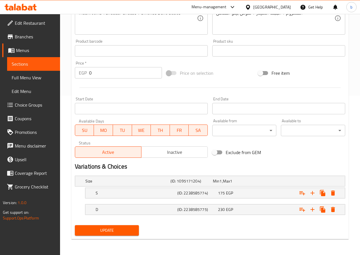
click at [110, 227] on button "Update" at bounding box center [107, 230] width 64 height 11
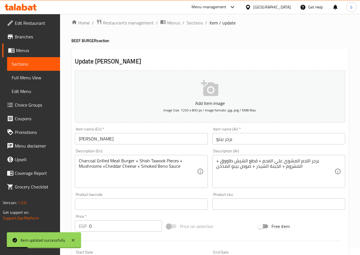
scroll to position [0, 0]
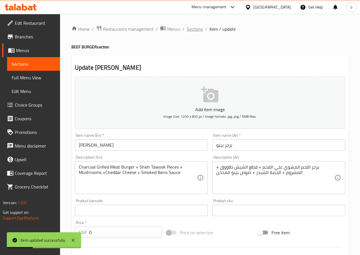
click at [188, 27] on span "Sections" at bounding box center [195, 29] width 16 height 7
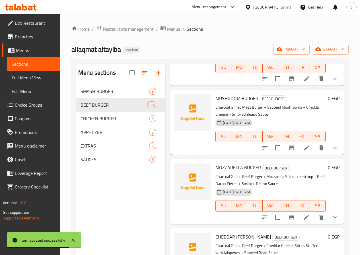
scroll to position [285, 0]
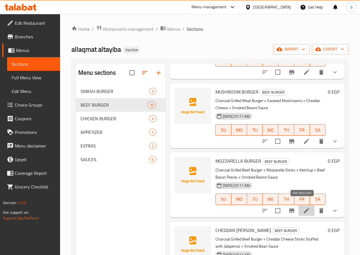
click at [305, 207] on icon at bounding box center [306, 210] width 7 height 7
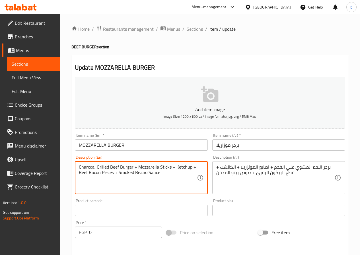
drag, startPoint x: 118, startPoint y: 167, endPoint x: 110, endPoint y: 167, distance: 8.0
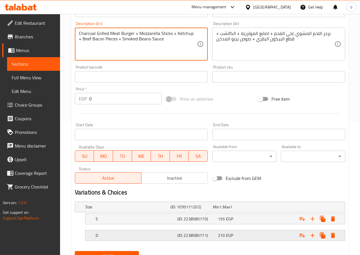
scroll to position [160, 0]
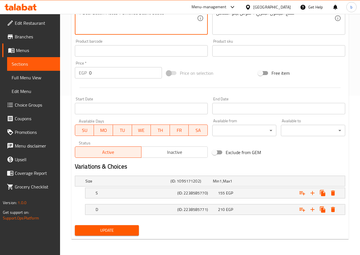
type textarea "Charcoal Grilled Meat Burger + Mozzarella Sticks + Ketchup + Beef Bacon Pieces …"
click at [117, 227] on span "Update" at bounding box center [106, 230] width 55 height 7
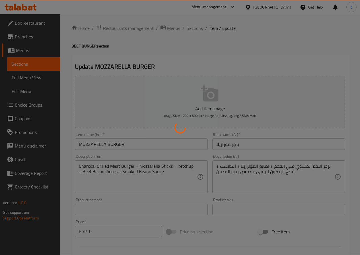
scroll to position [0, 0]
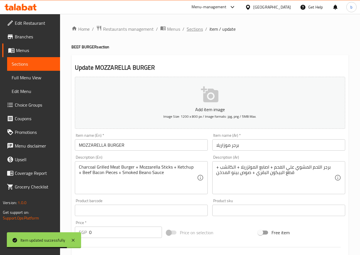
click at [196, 26] on span "Sections" at bounding box center [195, 29] width 16 height 7
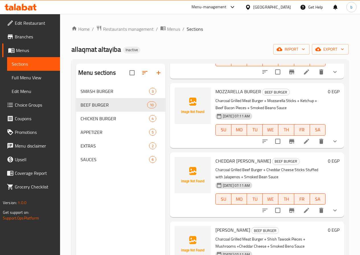
scroll to position [398, 0]
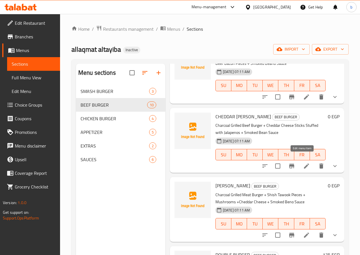
click at [303, 163] on icon at bounding box center [306, 166] width 7 height 7
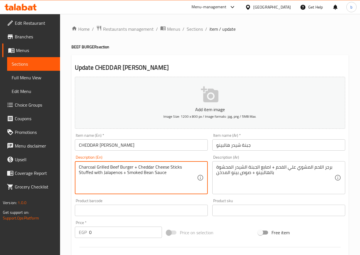
drag, startPoint x: 118, startPoint y: 168, endPoint x: 109, endPoint y: 168, distance: 9.1
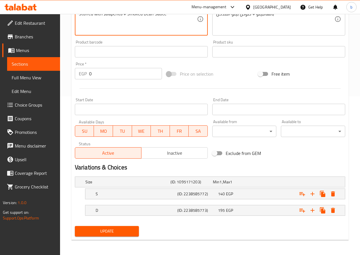
scroll to position [160, 0]
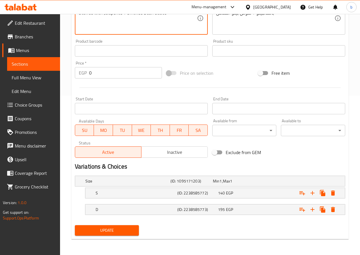
type textarea "Charcoal Grilled Meat Burger + Cheddar Cheese Sticks Stuffed with Jalapenos + S…"
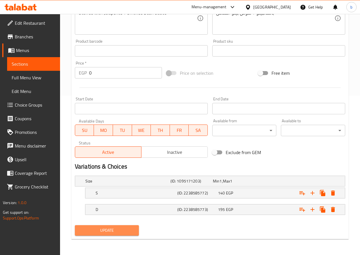
click at [108, 227] on button "Update" at bounding box center [107, 230] width 64 height 11
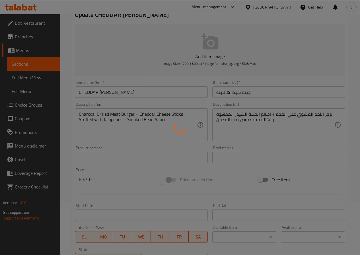
scroll to position [0, 0]
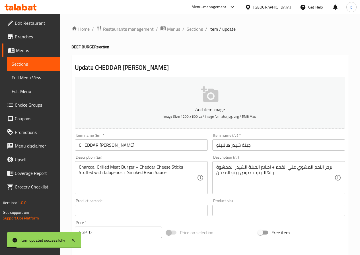
click at [189, 32] on span "Sections" at bounding box center [195, 29] width 16 height 7
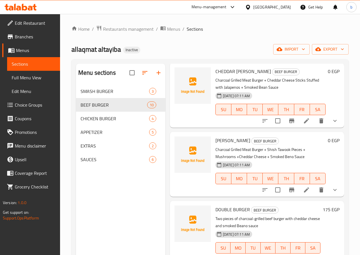
scroll to position [453, 0]
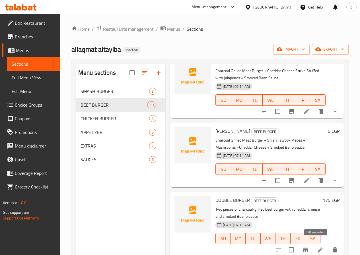
click at [317, 247] on icon at bounding box center [320, 250] width 7 height 7
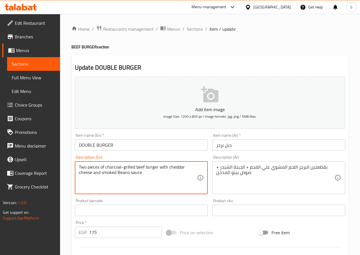
drag, startPoint x: 145, startPoint y: 168, endPoint x: 137, endPoint y: 167, distance: 8.1
drag, startPoint x: 169, startPoint y: 167, endPoint x: 161, endPoint y: 170, distance: 8.0
click at [161, 170] on textarea "Two pieces of charcoal-grilled meat burger with cheddar cheese and smoked Beano…" at bounding box center [138, 178] width 118 height 27
drag, startPoint x: 83, startPoint y: 173, endPoint x: 81, endPoint y: 174, distance: 3.1
click at [80, 175] on textarea "Two pieces of charcoal-grilled meat burger + cheddar cheese and smoked Beano sa…" at bounding box center [138, 178] width 118 height 27
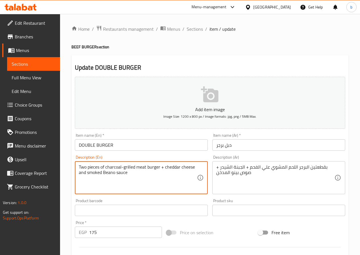
drag, startPoint x: 85, startPoint y: 174, endPoint x: 79, endPoint y: 175, distance: 6.4
click at [79, 175] on textarea "Two pieces of charcoal-grilled meat burger + cheddar cheese and smoked Beano sa…" at bounding box center [138, 178] width 118 height 27
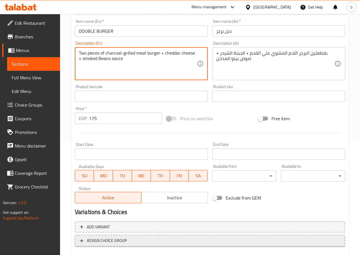
scroll to position [147, 0]
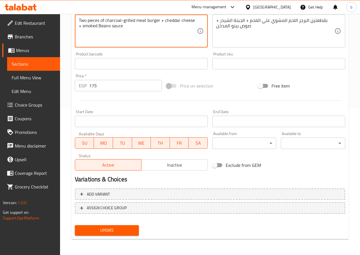
type textarea "Two pieces of charcoal-grilled meat burger + cheddar cheese + smoked Beano sauce"
click at [98, 236] on button "Update" at bounding box center [107, 230] width 64 height 11
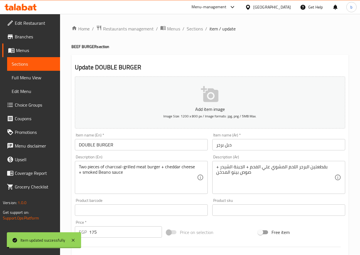
scroll to position [0, 0]
click at [192, 27] on span "Sections" at bounding box center [195, 29] width 16 height 7
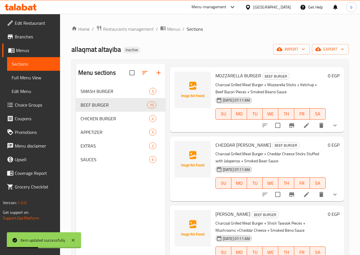
scroll to position [453, 0]
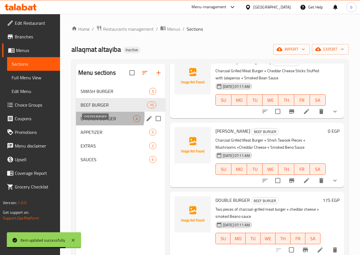
click at [100, 122] on span "CHICKEN BURGER" at bounding box center [107, 118] width 53 height 7
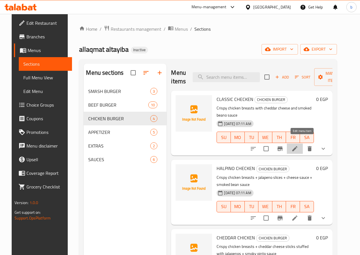
click at [298, 145] on icon at bounding box center [294, 148] width 7 height 7
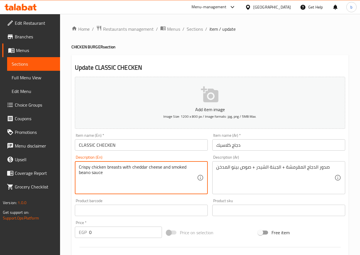
drag, startPoint x: 130, startPoint y: 167, endPoint x: 122, endPoint y: 169, distance: 8.6
click at [131, 169] on textarea "Crispy chicken breasts with cheddar cheese and smoked beano sauce" at bounding box center [138, 178] width 118 height 27
drag, startPoint x: 131, startPoint y: 169, endPoint x: 126, endPoint y: 170, distance: 5.5
click at [126, 170] on textarea "Crispy chicken breasts with cheddar cheese and smoked beano sauce" at bounding box center [138, 178] width 118 height 27
click at [130, 168] on textarea "Crispy chicken breasts with cheddar cheese and smoked beano sauce" at bounding box center [138, 178] width 118 height 27
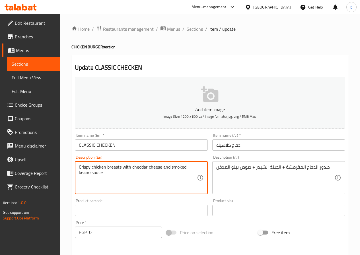
click at [130, 168] on textarea "Crispy chicken breasts with cheddar cheese and smoked beano sauce" at bounding box center [138, 178] width 118 height 27
click at [128, 168] on textarea "Crispy chicken breasts with cheddar cheese and smoked beano sauce" at bounding box center [138, 178] width 118 height 27
click at [130, 168] on textarea "Crispy chicken breasts with cheddar cheese and smoked beano sauce" at bounding box center [138, 178] width 118 height 27
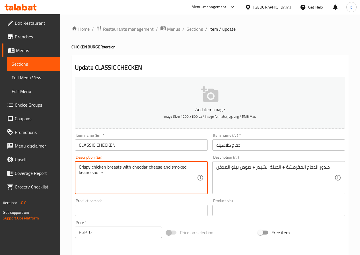
drag, startPoint x: 130, startPoint y: 167, endPoint x: 123, endPoint y: 167, distance: 7.1
click at [123, 167] on textarea "Crispy chicken breasts with cheddar cheese and smoked beano sauce" at bounding box center [138, 178] width 118 height 27
drag, startPoint x: 163, startPoint y: 167, endPoint x: 157, endPoint y: 169, distance: 5.9
click at [157, 169] on textarea "Crispy chicken breasts + cheddar cheese and smoked beano sauce" at bounding box center [138, 178] width 118 height 27
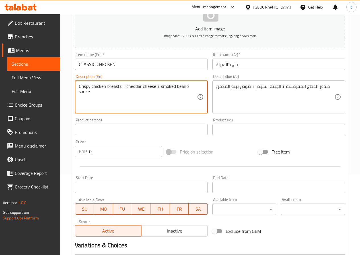
scroll to position [160, 0]
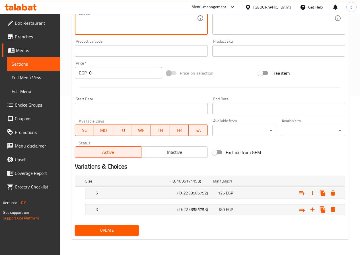
type textarea "Crispy chicken breasts + cheddar cheese + smoked beano sauce"
click at [120, 231] on span "Update" at bounding box center [106, 230] width 55 height 7
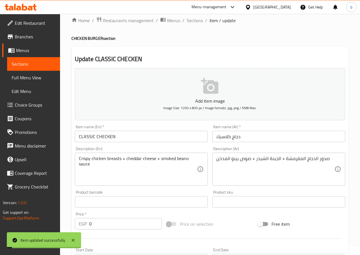
scroll to position [0, 0]
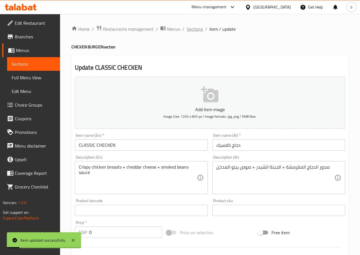
click at [196, 31] on span "Sections" at bounding box center [195, 29] width 16 height 7
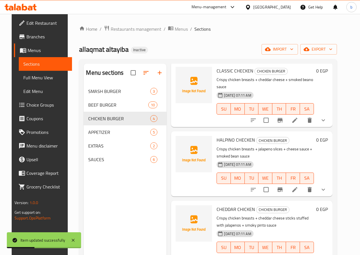
scroll to position [38, 0]
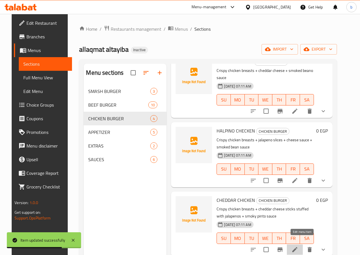
click at [298, 246] on icon at bounding box center [294, 249] width 7 height 7
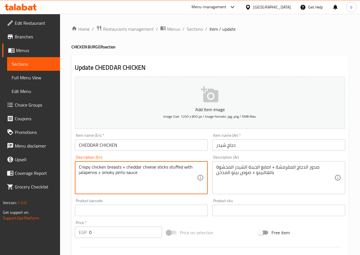
drag, startPoint x: 124, startPoint y: 174, endPoint x: 116, endPoint y: 173, distance: 8.3
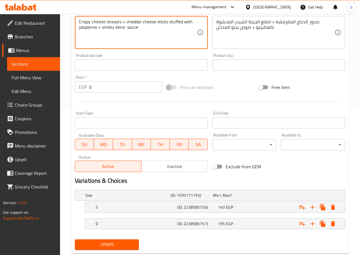
scroll to position [160, 0]
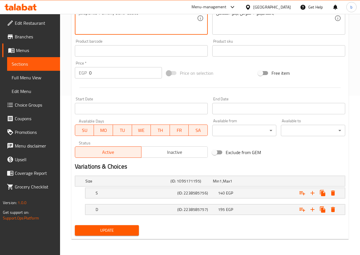
type textarea "Crispy chicken breasts + cheddar cheese sticks stuffed with jalapenos + smoky b…"
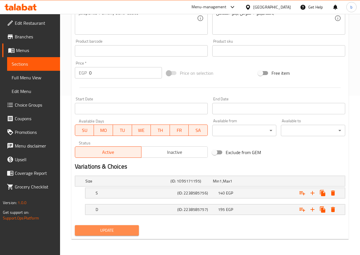
click at [110, 234] on span "Update" at bounding box center [106, 230] width 55 height 7
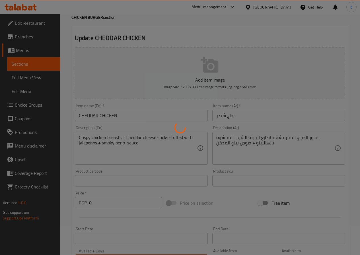
scroll to position [0, 0]
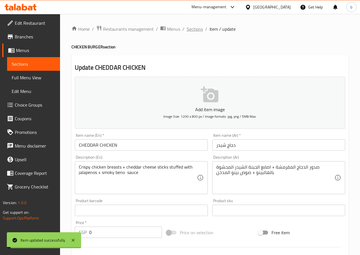
click at [195, 31] on span "Sections" at bounding box center [195, 29] width 16 height 7
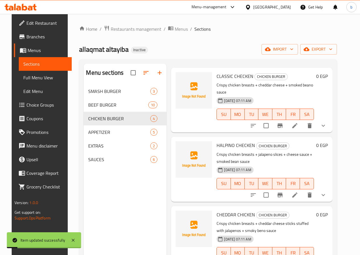
scroll to position [38, 0]
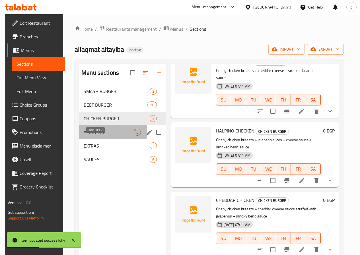
click at [91, 136] on span "APPETIZER" at bounding box center [109, 132] width 50 height 7
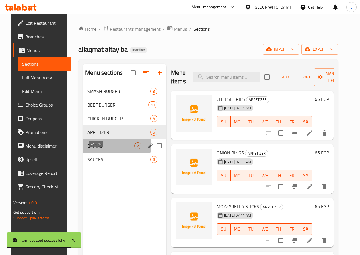
click at [104, 149] on span "EXTRAS" at bounding box center [110, 146] width 47 height 7
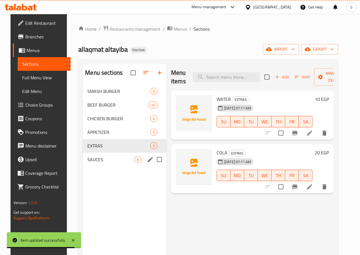
click at [108, 163] on div "SAUCES 6" at bounding box center [125, 160] width 84 height 14
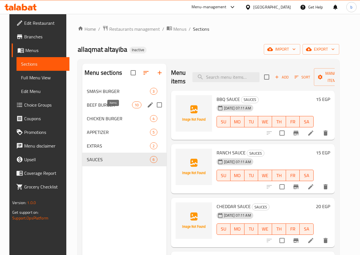
drag, startPoint x: 115, startPoint y: 112, endPoint x: 134, endPoint y: 119, distance: 20.3
click at [132, 108] on span "10" at bounding box center [136, 104] width 9 height 5
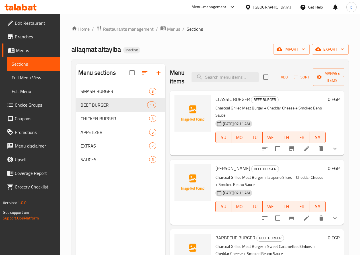
click at [302, 144] on li at bounding box center [307, 149] width 16 height 10
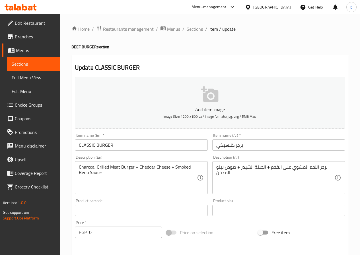
click at [218, 146] on input "برجر كلاسيكي" at bounding box center [278, 144] width 133 height 11
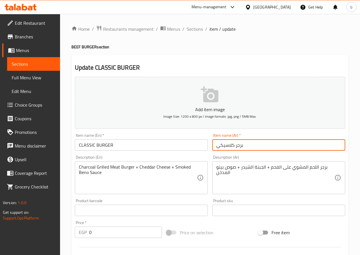
click at [220, 146] on input "برجر كلاسيكي" at bounding box center [278, 144] width 133 height 11
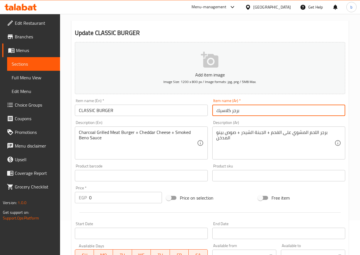
scroll to position [142, 0]
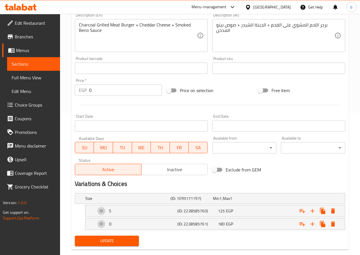
type input "برجر كلاسيك"
click at [108, 245] on button "Update" at bounding box center [107, 241] width 64 height 11
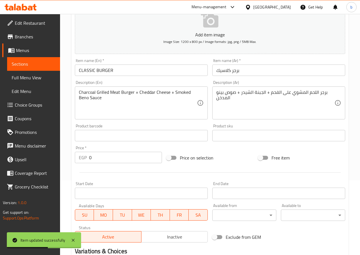
scroll to position [0, 0]
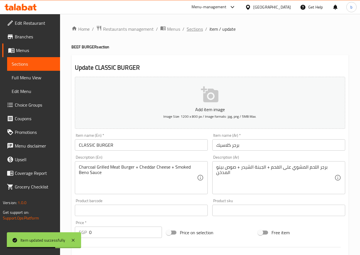
click at [191, 26] on span "Sections" at bounding box center [195, 29] width 16 height 7
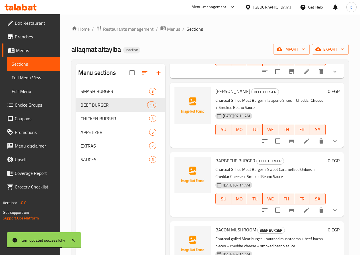
scroll to position [85, 0]
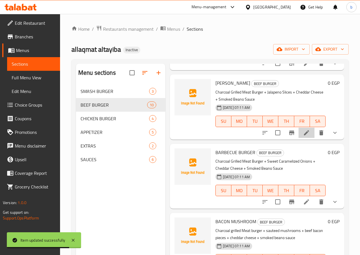
click at [299, 128] on li at bounding box center [307, 133] width 16 height 10
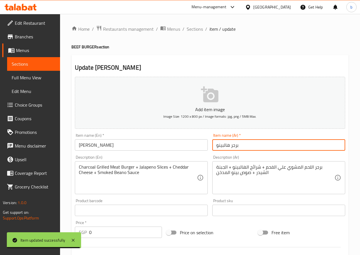
click at [231, 143] on input "برجر هالبينو" at bounding box center [278, 144] width 133 height 11
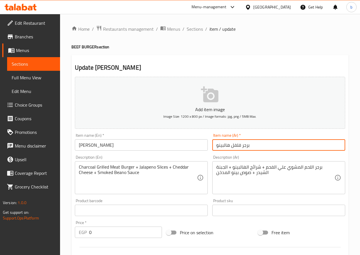
click at [231, 147] on input "برجر فلفل هالبينو" at bounding box center [278, 144] width 133 height 11
click at [231, 146] on input "برجر فلفل هالبينو" at bounding box center [278, 144] width 133 height 11
click at [230, 145] on input "برجر فلفل هالبينو" at bounding box center [278, 144] width 133 height 11
type input "برجر فلفل الهالبينو"
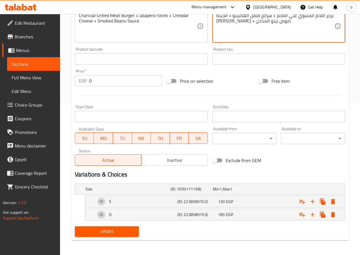
scroll to position [153, 0]
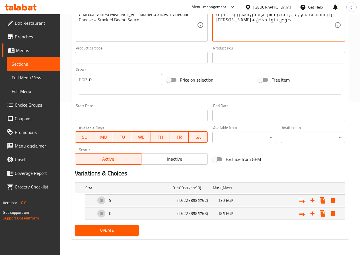
type textarea "برجر اللحم المشوي علي الفحم + شرائح فلفل الهالبينو + الجبنة [PERSON_NAME] + صوص…"
click at [121, 227] on span "Update" at bounding box center [106, 230] width 55 height 7
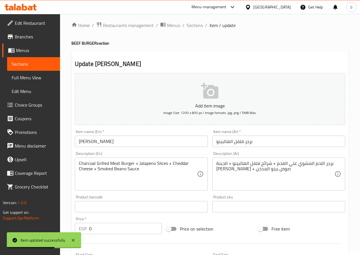
scroll to position [0, 0]
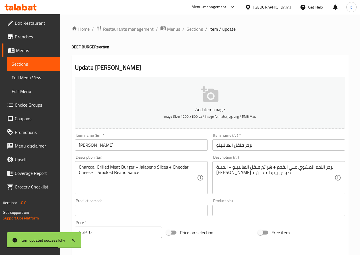
click at [194, 31] on span "Sections" at bounding box center [195, 29] width 16 height 7
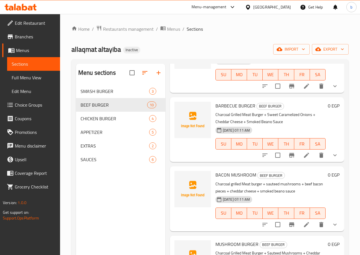
scroll to position [142, 0]
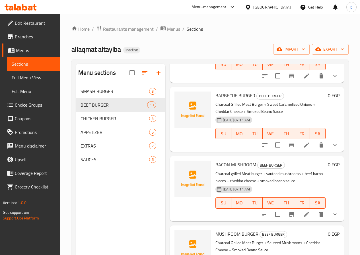
click at [299, 209] on li at bounding box center [307, 214] width 16 height 10
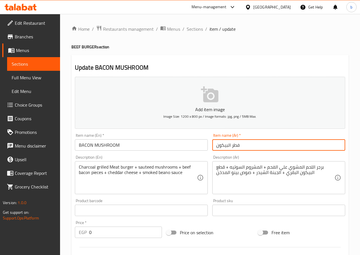
drag, startPoint x: 231, startPoint y: 145, endPoint x: 241, endPoint y: 149, distance: 10.3
click at [241, 149] on input "فطر البيكون" at bounding box center [278, 144] width 133 height 11
drag, startPoint x: 217, startPoint y: 147, endPoint x: 223, endPoint y: 147, distance: 6.8
click at [223, 147] on input "ماشروم البيكون" at bounding box center [278, 144] width 133 height 11
click at [219, 145] on input "ماشروم البيكون" at bounding box center [278, 144] width 133 height 11
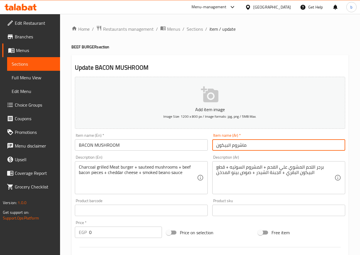
drag, startPoint x: 219, startPoint y: 145, endPoint x: 229, endPoint y: 147, distance: 10.1
click at [229, 147] on input "ماشروم البيكون" at bounding box center [278, 144] width 133 height 11
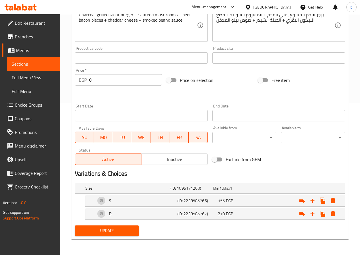
scroll to position [153, 0]
type input "ماشروم البيكون"
click at [123, 230] on span "Update" at bounding box center [106, 230] width 55 height 7
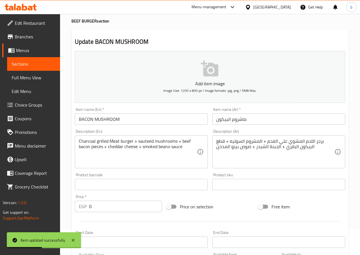
scroll to position [0, 0]
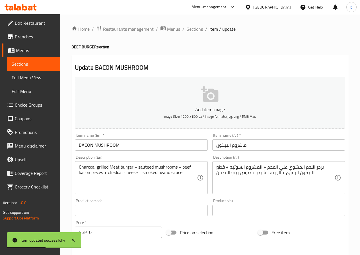
click at [194, 26] on span "Sections" at bounding box center [195, 29] width 16 height 7
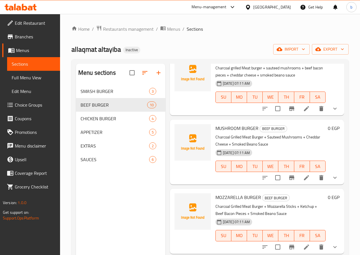
scroll to position [256, 0]
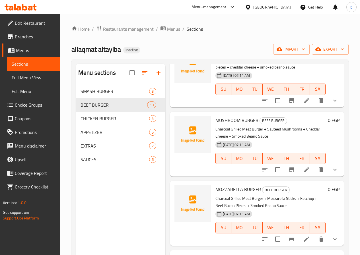
click at [307, 165] on li at bounding box center [307, 170] width 16 height 10
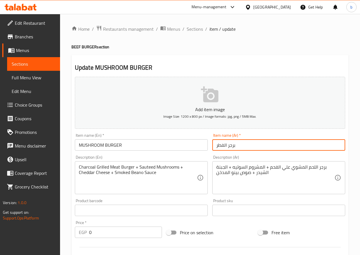
drag, startPoint x: 215, startPoint y: 146, endPoint x: 224, endPoint y: 148, distance: 9.4
click at [224, 148] on input "برجر الفطر" at bounding box center [278, 144] width 133 height 11
click at [227, 145] on input "برجر الماشروم" at bounding box center [278, 144] width 133 height 11
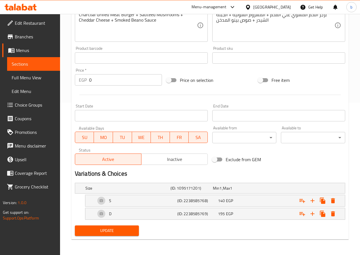
scroll to position [153, 0]
type input "برجر المشروم"
click at [127, 235] on button "Update" at bounding box center [107, 230] width 64 height 11
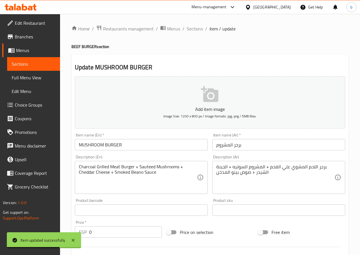
scroll to position [0, 0]
click at [195, 26] on span "Sections" at bounding box center [195, 29] width 16 height 7
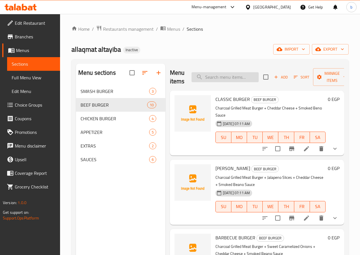
click at [219, 73] on input "search" at bounding box center [225, 77] width 67 height 10
paste input "CHEDDAR [PERSON_NAME]"
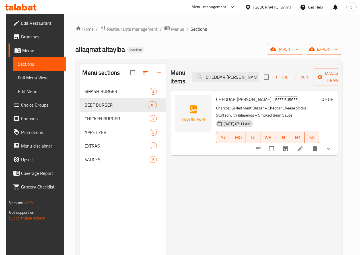
type input "CHEDDAR [PERSON_NAME]"
click at [308, 149] on li at bounding box center [300, 149] width 16 height 10
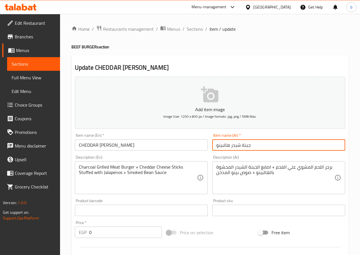
click at [232, 145] on input "جبنة شيدر هالبينو" at bounding box center [278, 144] width 133 height 11
click at [232, 147] on input "جبنة شيدر هالبينو" at bounding box center [278, 144] width 133 height 11
click at [230, 146] on input "جبنة شيدر فلفل هالبينو" at bounding box center [278, 144] width 133 height 11
type input "جبنة شيدر فلفل الهالبينو"
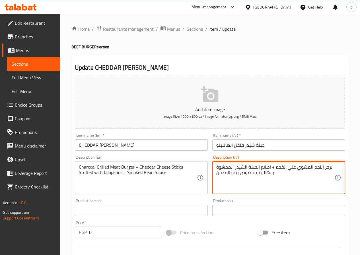
click at [272, 172] on textarea "برجر اللحم المشوي علي الفحم + اصابع الجبنة الشيدر المحشوة بالهالبينو + صوص بينو…" at bounding box center [275, 178] width 118 height 27
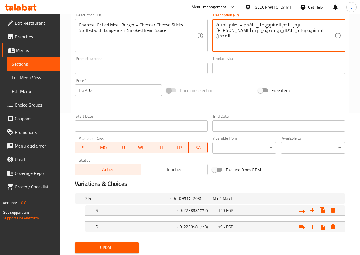
scroll to position [160, 0]
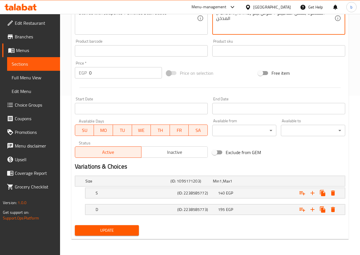
type textarea "برجر اللحم المشوي علي الفحم + اصابع الجبنة [PERSON_NAME] المحشوة بفلفل الهالبين…"
click at [121, 244] on div "Home / Restaurants management / Menus / Sections / item / update BEEF BURGER se…" at bounding box center [210, 54] width 300 height 401
click at [121, 235] on button "Update" at bounding box center [107, 230] width 64 height 11
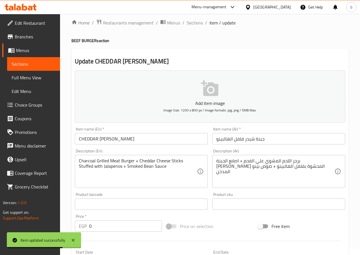
scroll to position [0, 0]
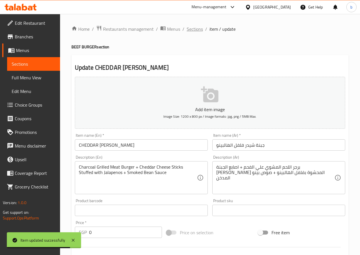
click at [193, 28] on span "Sections" at bounding box center [195, 29] width 16 height 7
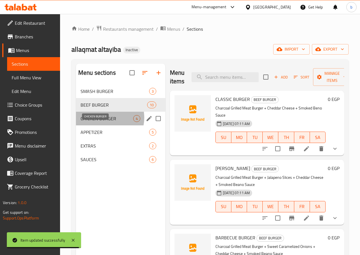
click at [104, 122] on span "CHICKEN BURGER" at bounding box center [107, 118] width 53 height 7
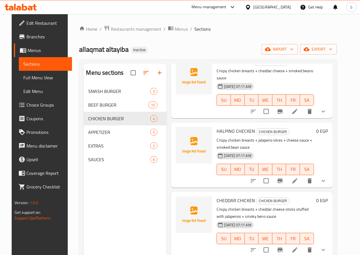
scroll to position [38, 0]
click at [295, 177] on li at bounding box center [295, 181] width 16 height 10
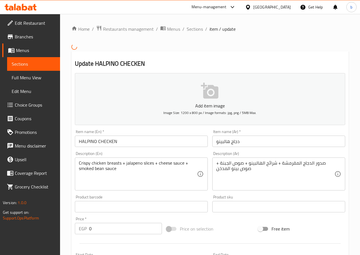
click at [231, 143] on input "دجاج هالبينو" at bounding box center [278, 141] width 133 height 11
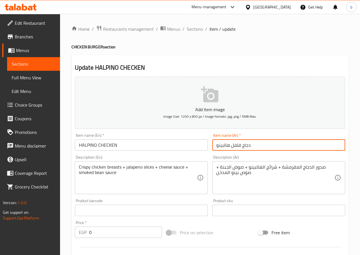
click at [230, 145] on input "دجاج فلفل هالبينو" at bounding box center [278, 144] width 133 height 11
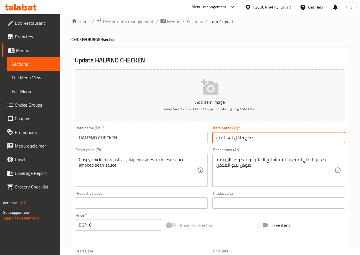
scroll to position [28, 0]
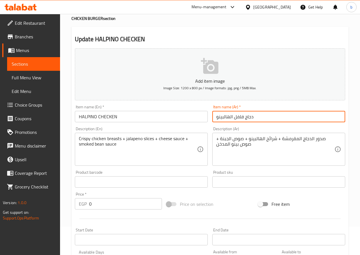
type input "دجاج فلفل الهالبينو"
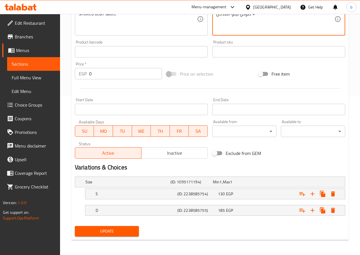
scroll to position [160, 0]
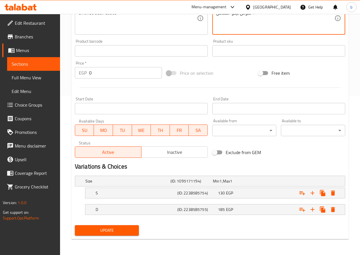
type textarea "صدور الدجاج المقرمشة + شرائح فلفل الهالبينو + صوص الجبنة + صوص بينو المدخن"
click at [111, 227] on span "Update" at bounding box center [106, 230] width 55 height 7
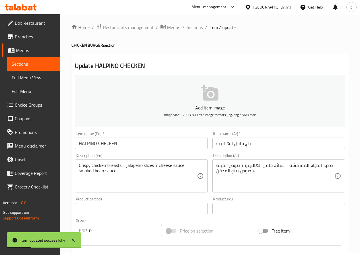
scroll to position [0, 0]
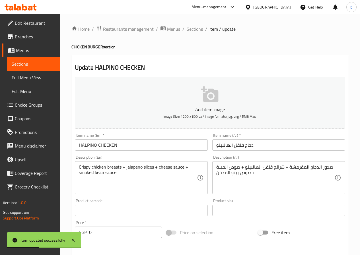
click at [192, 28] on span "Sections" at bounding box center [195, 29] width 16 height 7
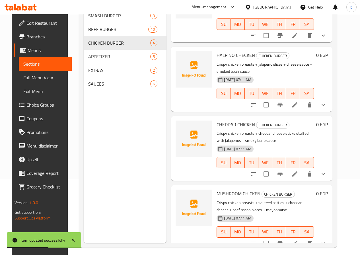
scroll to position [80, 0]
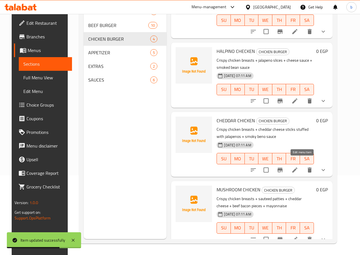
click at [298, 167] on icon at bounding box center [294, 170] width 7 height 7
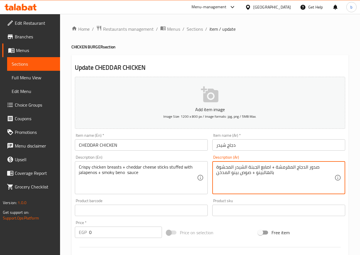
click at [272, 173] on textarea "صدور الدجاج المقرمشة + اصابع الجبنة الشيدر المحشوة بالهالبينو + صوص بينو المدخن" at bounding box center [275, 178] width 118 height 27
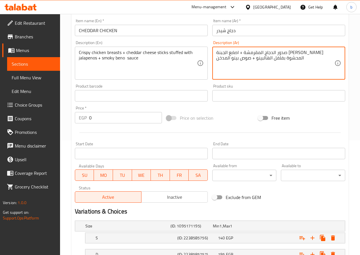
scroll to position [160, 0]
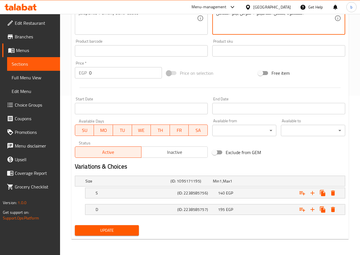
type textarea "صدور الدجاج المقرمشة + اصابع الجبنة الشيدر المحشوة بفلفل الهالبينو + صوص بينو ا…"
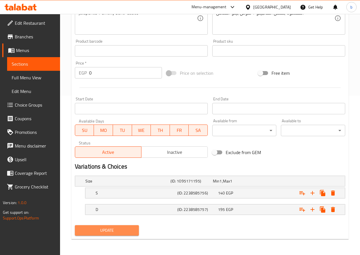
click at [104, 232] on span "Update" at bounding box center [106, 230] width 55 height 7
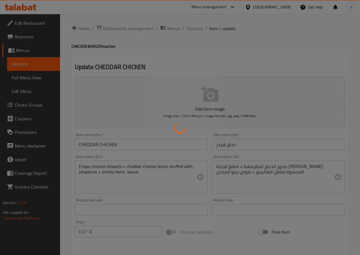
scroll to position [0, 0]
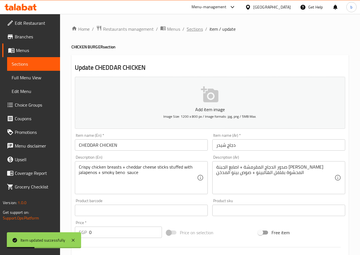
click at [190, 28] on span "Sections" at bounding box center [195, 29] width 16 height 7
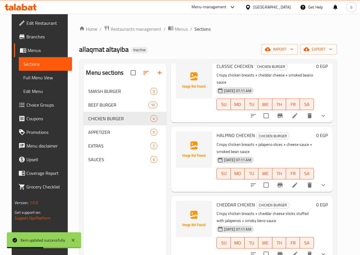
scroll to position [38, 0]
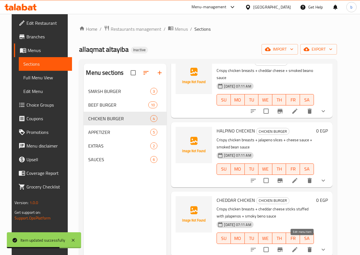
click at [297, 247] on icon at bounding box center [294, 249] width 5 height 5
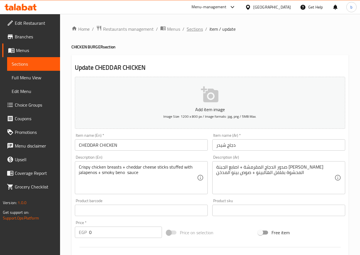
click at [195, 28] on span "Sections" at bounding box center [195, 29] width 16 height 7
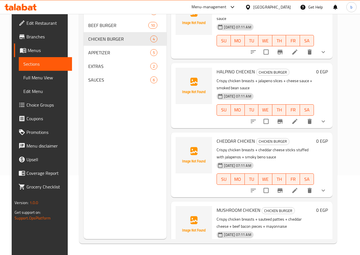
scroll to position [38, 0]
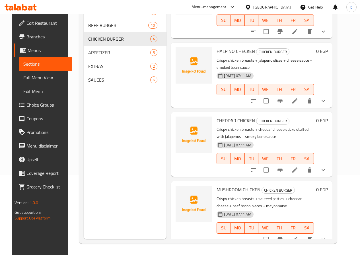
click at [302, 235] on li at bounding box center [295, 240] width 16 height 10
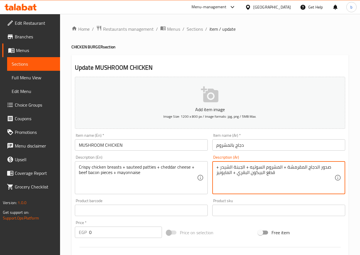
type textarea "صدور الدجاج المقرمشة + المشروم السوتيه + الجبنة الشيدر + قطع البيكون البقري + ا…"
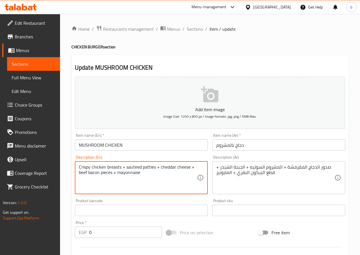
drag, startPoint x: 155, startPoint y: 167, endPoint x: 142, endPoint y: 167, distance: 12.8
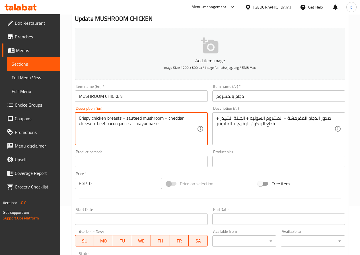
scroll to position [46, 0]
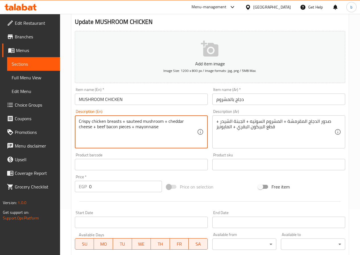
type textarea "Crispy chicken breasts + sauteed mushroom + cheddar cheese + beef bacon pieces …"
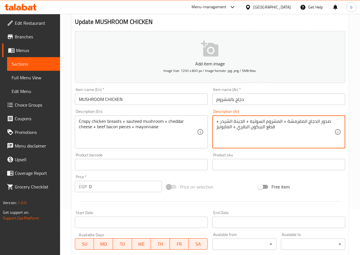
drag, startPoint x: 287, startPoint y: 122, endPoint x: 302, endPoint y: 124, distance: 15.3
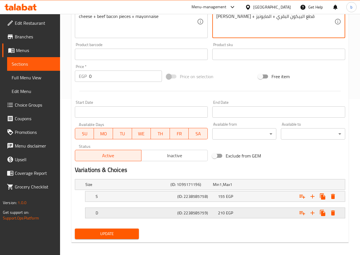
scroll to position [160, 0]
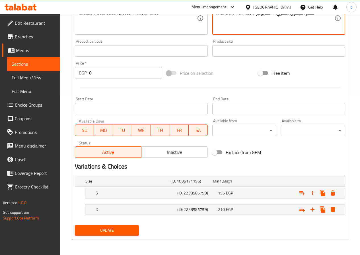
type textarea "صدور الدجاج الكرسبى + المشروم السوتيه + الجبنة [PERSON_NAME] + قطع البيكون البق…"
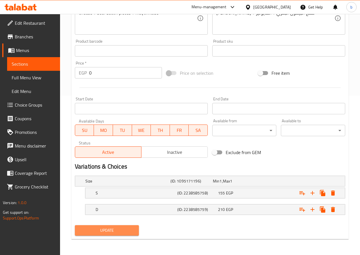
click at [119, 236] on button "Update" at bounding box center [107, 230] width 64 height 11
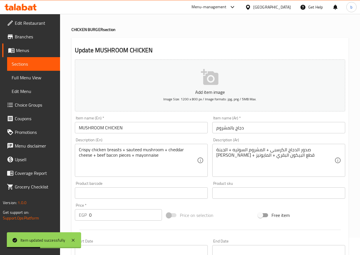
scroll to position [0, 0]
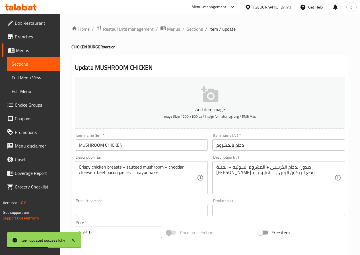
click at [196, 26] on span "Sections" at bounding box center [195, 29] width 16 height 7
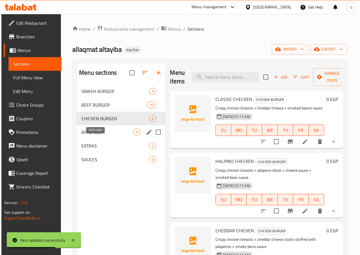
drag, startPoint x: 100, startPoint y: 143, endPoint x: 145, endPoint y: 143, distance: 44.4
click at [100, 136] on span "APPETIZER" at bounding box center [107, 132] width 52 height 7
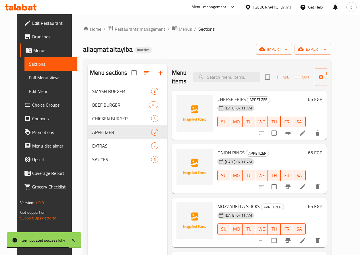
click at [311, 135] on li at bounding box center [303, 133] width 16 height 10
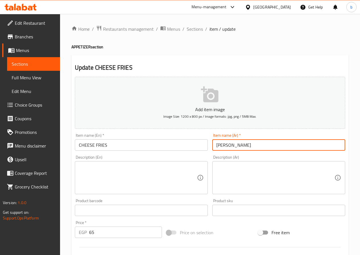
drag, startPoint x: 215, startPoint y: 141, endPoint x: 245, endPoint y: 145, distance: 30.3
click at [245, 145] on input "تشيز فرايز" at bounding box center [278, 144] width 133 height 11
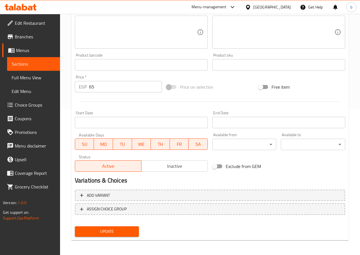
scroll to position [147, 0]
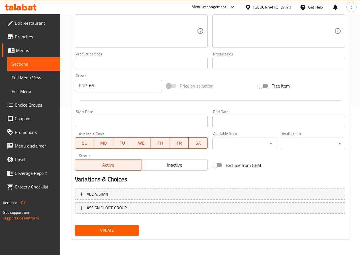
type input "بطاطس مقلية بالجبنة"
click at [134, 230] on span "Update" at bounding box center [106, 230] width 55 height 7
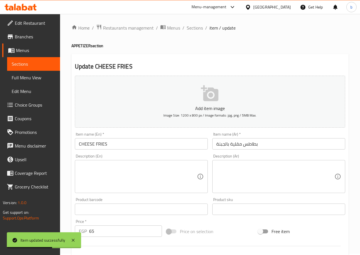
scroll to position [0, 0]
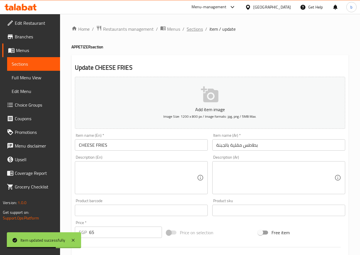
click at [192, 30] on span "Sections" at bounding box center [195, 29] width 16 height 7
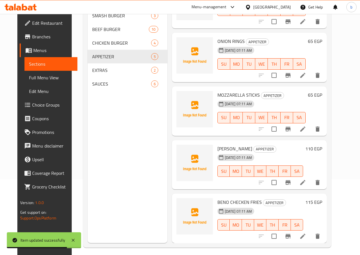
scroll to position [80, 0]
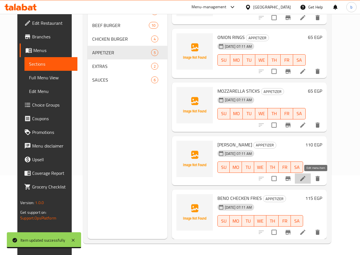
click at [305, 179] on icon at bounding box center [302, 178] width 5 height 5
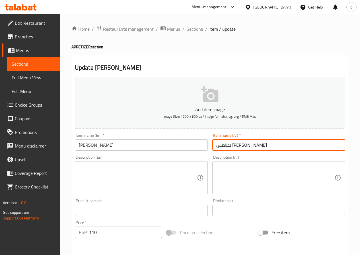
drag, startPoint x: 218, startPoint y: 145, endPoint x: 260, endPoint y: 141, distance: 42.4
click at [260, 141] on input "بطاطس بينو فريس" at bounding box center [278, 144] width 133 height 11
paste input "مقلية"
click at [215, 146] on input "بطاطس مقلية" at bounding box center [278, 144] width 133 height 11
click at [249, 145] on input "بطاطس مقلية" at bounding box center [278, 144] width 133 height 11
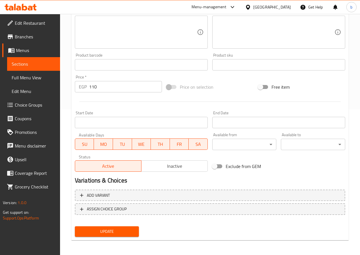
scroll to position [147, 0]
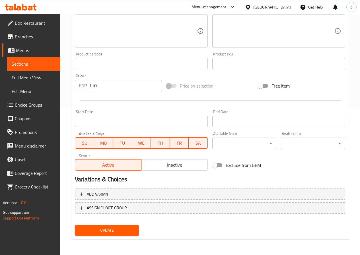
type input "بطاطس مقلية بينو"
click at [112, 235] on button "Update" at bounding box center [107, 230] width 64 height 11
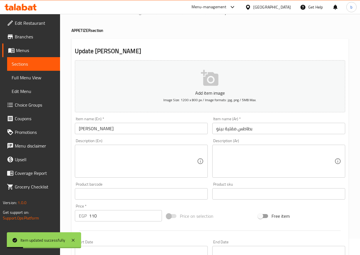
scroll to position [0, 0]
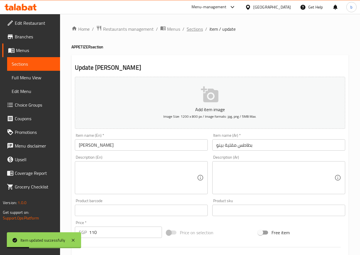
click at [190, 30] on span "Sections" at bounding box center [195, 29] width 16 height 7
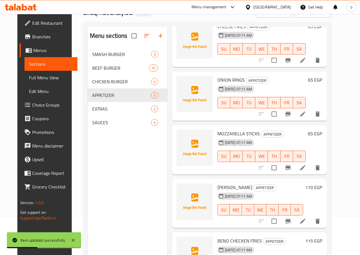
scroll to position [80, 0]
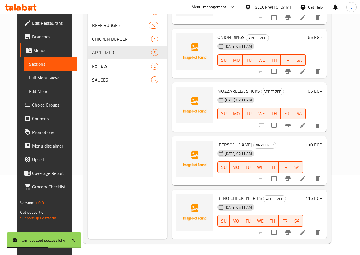
click at [316, 238] on div at bounding box center [289, 233] width 70 height 14
click at [311, 237] on li at bounding box center [303, 232] width 16 height 10
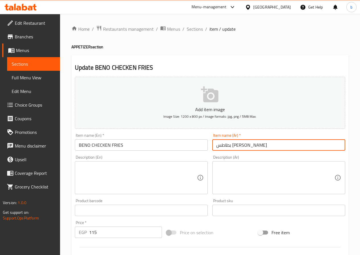
drag, startPoint x: 217, startPoint y: 147, endPoint x: 264, endPoint y: 145, distance: 47.3
click at [264, 145] on input "بطاطس بينو تشيك" at bounding box center [278, 144] width 133 height 11
paste input "مقلية"
drag, startPoint x: 229, startPoint y: 146, endPoint x: 232, endPoint y: 146, distance: 3.4
click at [229, 146] on input "بطاطس مقلية" at bounding box center [278, 144] width 133 height 11
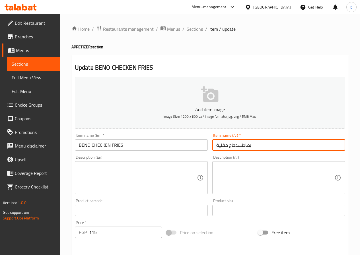
click at [238, 146] on input "بطاطسدجاج مقلية" at bounding box center [278, 144] width 133 height 11
drag, startPoint x: 216, startPoint y: 147, endPoint x: 231, endPoint y: 142, distance: 15.8
click at [221, 145] on input "بطاطس دجاج مقلية" at bounding box center [278, 144] width 133 height 11
click at [258, 146] on input "بطاطس دجاج مقلية" at bounding box center [278, 144] width 133 height 11
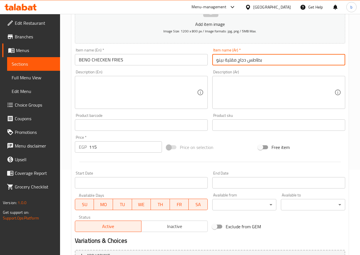
scroll to position [147, 0]
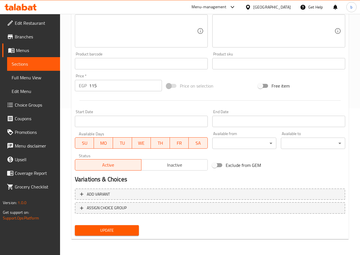
type input "بطاطس دجاج مقلية بينو"
click at [98, 233] on span "Update" at bounding box center [106, 230] width 55 height 7
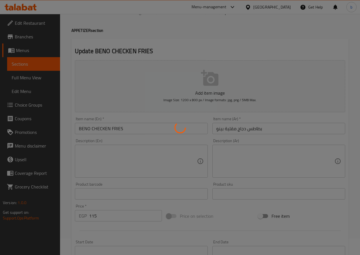
scroll to position [0, 0]
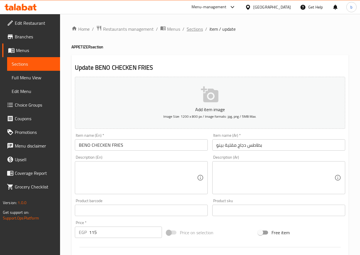
click at [192, 31] on span "Sections" at bounding box center [195, 29] width 16 height 7
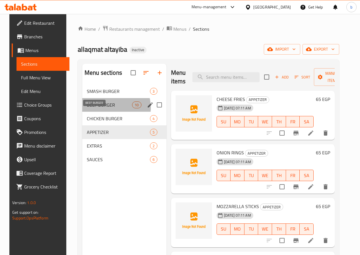
click at [104, 108] on span "BEEF BURGER" at bounding box center [109, 105] width 45 height 7
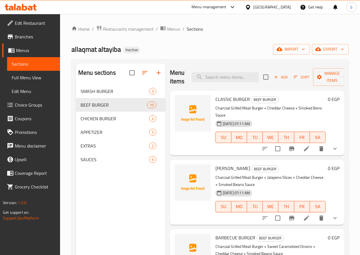
scroll to position [28, 0]
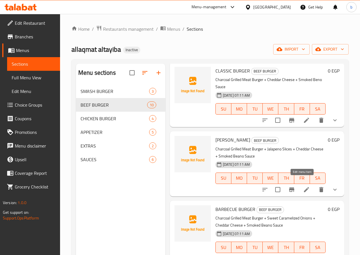
click at [304, 187] on icon at bounding box center [306, 189] width 5 height 5
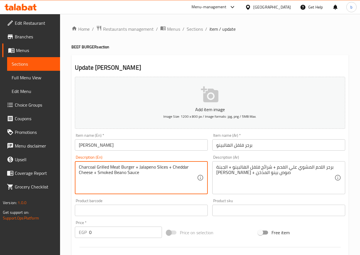
click at [121, 174] on textarea "Charcoal Grilled Meat Burger + Jalapeno Slices + Cheddar Cheese + Smoked Beano …" at bounding box center [138, 178] width 118 height 27
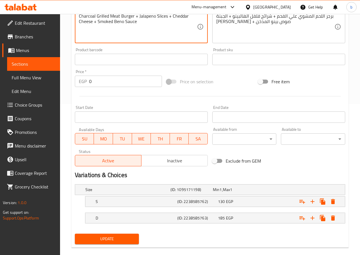
scroll to position [160, 0]
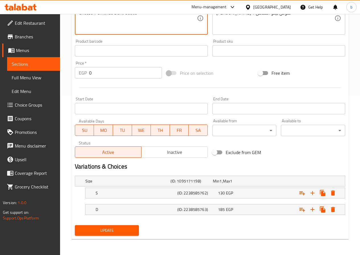
type textarea "Charcoal Grilled Meat Burger + Jalapeno Slices + Cheddar Cheese + Smoked Beno S…"
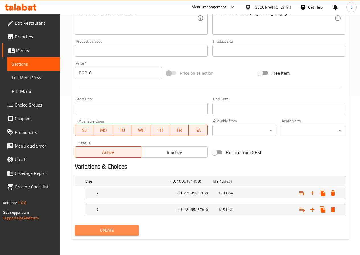
click at [109, 228] on span "Update" at bounding box center [106, 230] width 55 height 7
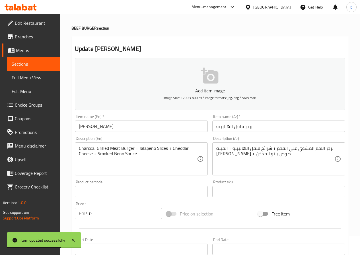
scroll to position [0, 0]
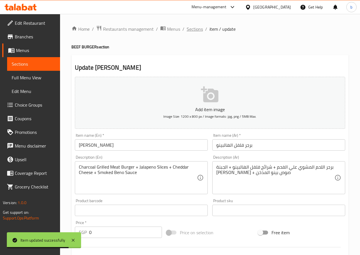
click at [193, 32] on span "Sections" at bounding box center [195, 29] width 16 height 7
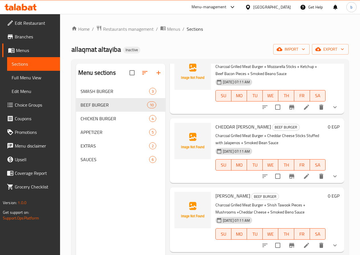
scroll to position [398, 0]
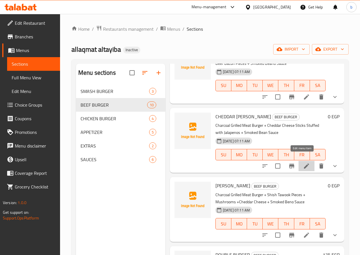
click at [303, 163] on icon at bounding box center [306, 166] width 7 height 7
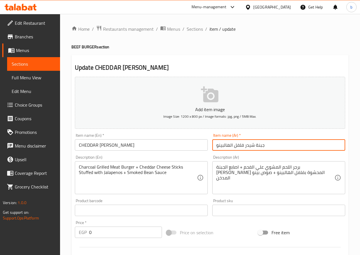
drag, startPoint x: 254, startPoint y: 145, endPoint x: 271, endPoint y: 145, distance: 16.8
click at [271, 145] on input "جبنة شيدر فلفل الهالبينو" at bounding box center [278, 144] width 133 height 11
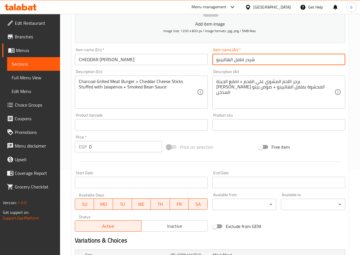
scroll to position [114, 0]
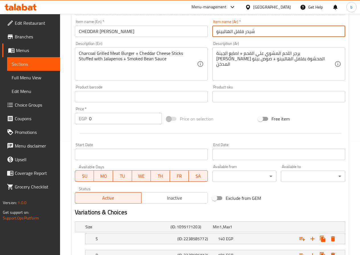
type input "شيدر فلفل الهالبينو"
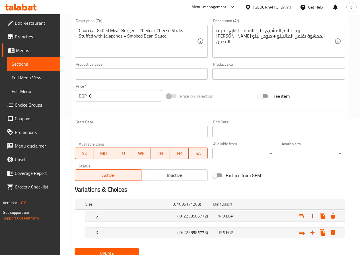
scroll to position [160, 0]
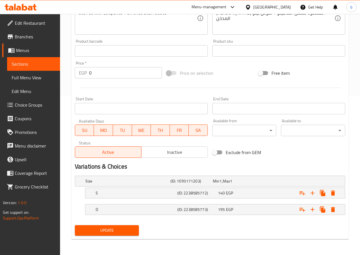
click at [102, 234] on button "Update" at bounding box center [107, 230] width 64 height 11
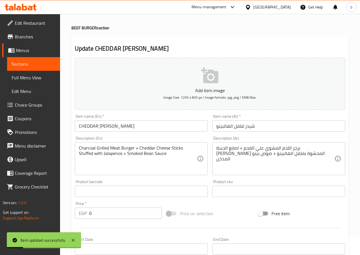
scroll to position [0, 0]
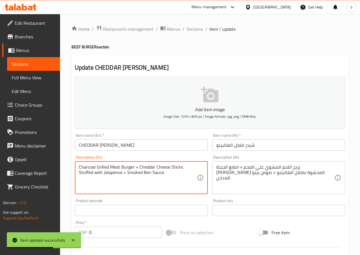
click at [135, 173] on textarea "Charcoal Grilled Meat Burger + Cheddar Cheese Sticks Stuffed with Jalapenos + S…" at bounding box center [138, 178] width 118 height 27
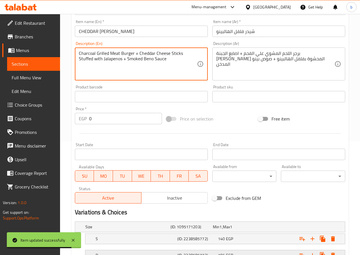
scroll to position [160, 0]
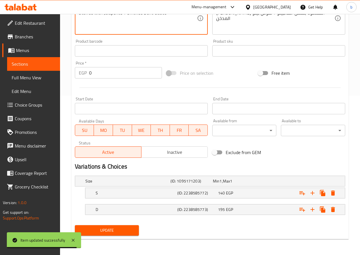
type textarea "Charcoal Grilled Meat Burger + Cheddar Cheese Sticks Stuffed with Jalapenos + S…"
click at [110, 228] on span "Update" at bounding box center [106, 230] width 55 height 7
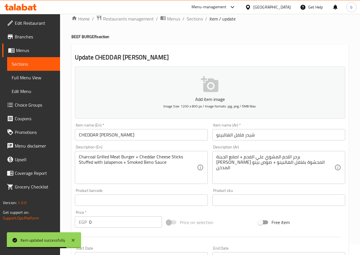
scroll to position [0, 0]
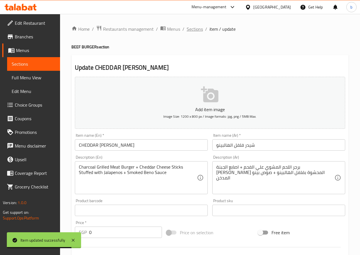
click at [190, 30] on span "Sections" at bounding box center [195, 29] width 16 height 7
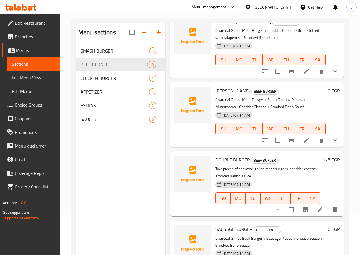
scroll to position [80, 0]
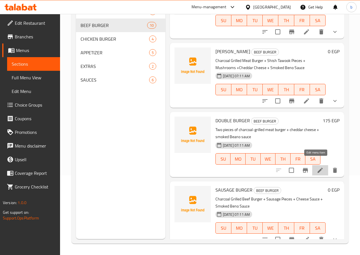
click at [318, 168] on icon at bounding box center [320, 170] width 5 height 5
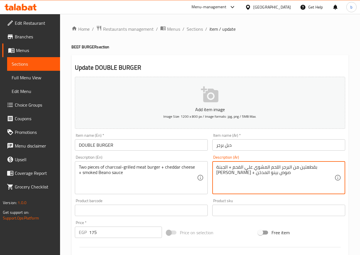
click at [305, 169] on textarea "بقطعتين من البرجر اللحم المشوي علي الفحم + الجبنة الشيدر + صوص بينو المدخن" at bounding box center [275, 178] width 118 height 27
click at [305, 168] on textarea "بقطعتين من البرجر اللحم المشوي علي الفحم + الجبنة الشيدر + صوص بينو المدخن" at bounding box center [275, 178] width 118 height 27
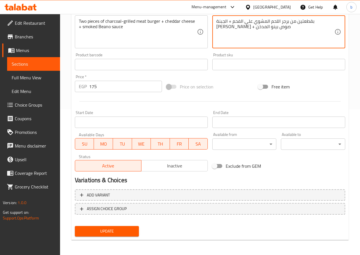
scroll to position [147, 0]
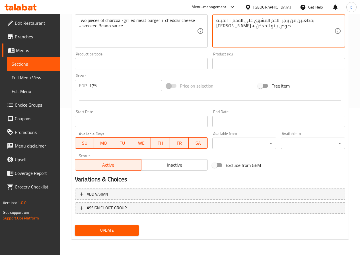
type textarea "بقطعتين من برجر اللحم المشوي علي الفحم + الجبنة الشيدر + صوص بينو المدخن"
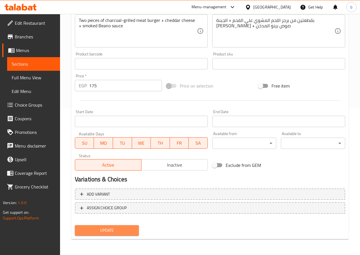
click at [129, 229] on span "Update" at bounding box center [106, 230] width 55 height 7
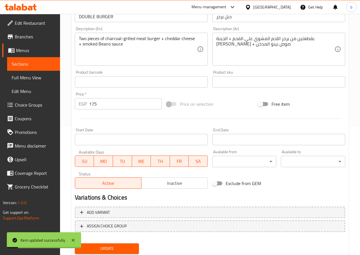
scroll to position [118, 0]
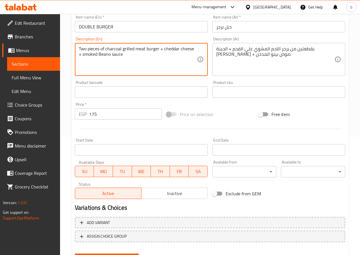
type textarea "Two pieces of charcoal grilled meat burger + cheddar cheese + smoked Beano sauce"
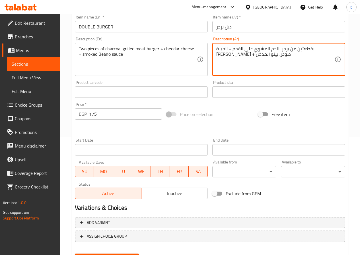
click at [306, 50] on textarea "بقطعتين من برجر اللحم المشوي علي الفحم + الجبنة الشيدر + صوص بينو المدخن" at bounding box center [275, 59] width 118 height 27
click at [305, 51] on textarea "بقطعتين برجر اللحم المشوي علي الفحم + الجبنة الشيدر + صوص بينو المدخن" at bounding box center [275, 59] width 118 height 27
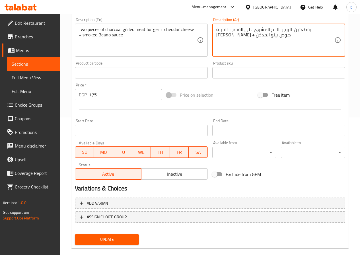
scroll to position [147, 0]
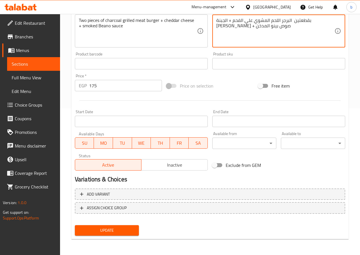
type textarea "بقطعتين البرجر اللحم المشوي علي الفحم + الجبنة [PERSON_NAME] + صوص بينو المدخن"
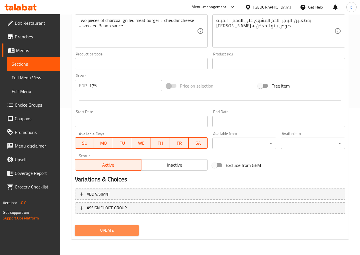
click at [110, 227] on span "Update" at bounding box center [106, 230] width 55 height 7
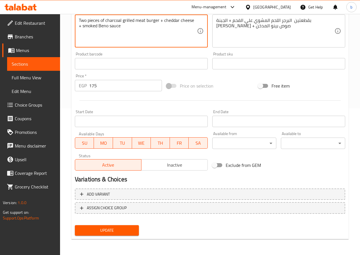
type textarea "Two pieces of charcoal grilled meat burger + cheddar cheese + smoked Beno sauce"
click at [114, 232] on span "Update" at bounding box center [106, 230] width 55 height 7
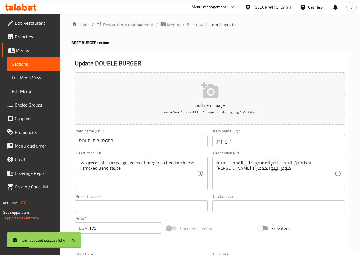
scroll to position [0, 0]
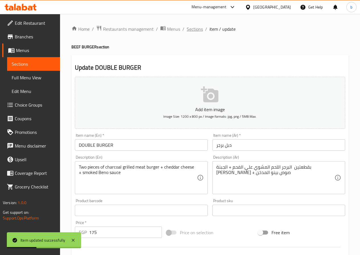
click at [187, 27] on span "Sections" at bounding box center [195, 29] width 16 height 7
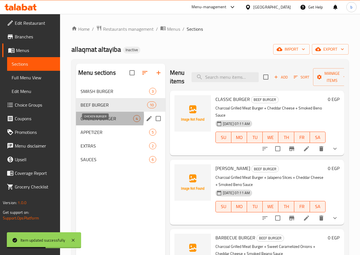
click at [91, 122] on span "CHICKEN BURGER" at bounding box center [107, 118] width 53 height 7
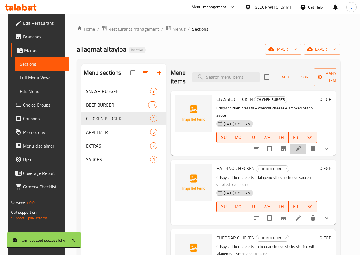
click at [298, 144] on li at bounding box center [298, 149] width 16 height 10
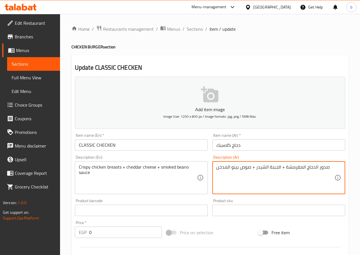
drag, startPoint x: 284, startPoint y: 166, endPoint x: 300, endPoint y: 167, distance: 15.7
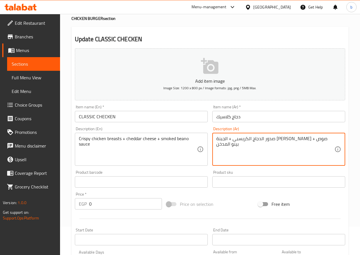
scroll to position [85, 0]
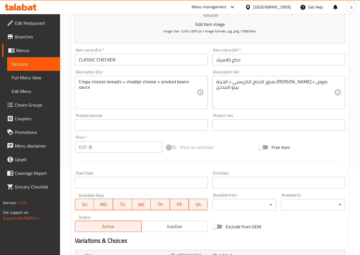
click at [293, 83] on textarea "صدور الدجاج الكريسبى + الجبنة الشيدر + صوص بينو المدخن" at bounding box center [275, 92] width 118 height 27
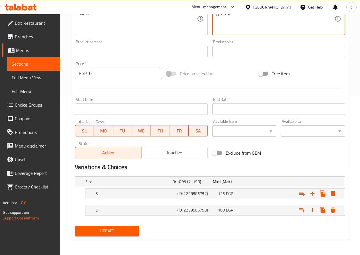
scroll to position [160, 0]
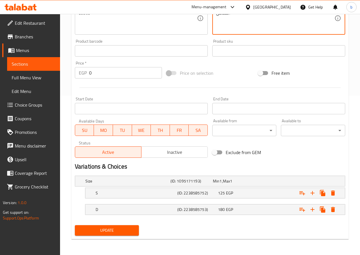
type textarea "صدور الدجاج الكرسبى + الجبنة [PERSON_NAME] + صوص بينو المدخن"
click at [102, 236] on button "Update" at bounding box center [107, 230] width 64 height 11
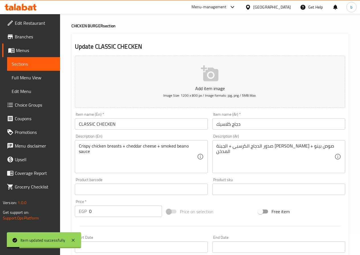
scroll to position [0, 0]
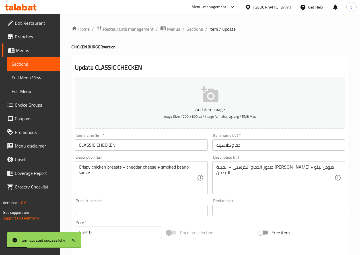
click at [191, 32] on span "Sections" at bounding box center [195, 29] width 16 height 7
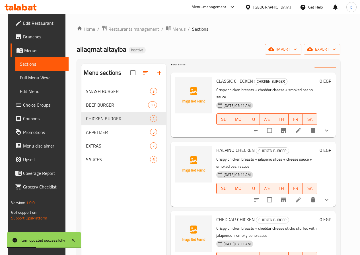
scroll to position [28, 0]
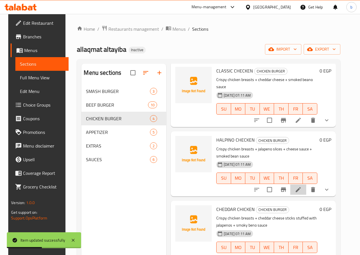
click at [301, 187] on li at bounding box center [298, 190] width 16 height 10
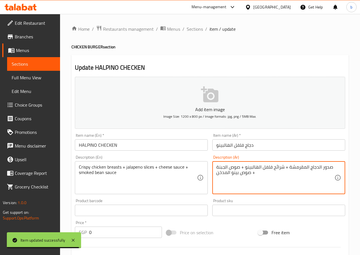
drag, startPoint x: 288, startPoint y: 167, endPoint x: 305, endPoint y: 167, distance: 17.4
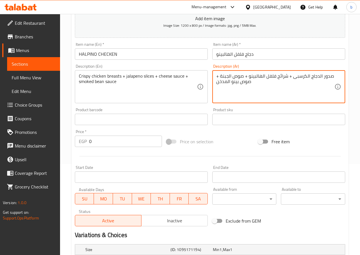
scroll to position [160, 0]
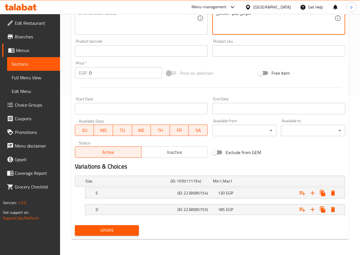
type textarea "صدور الدجاج الكرسبى + شرائح فلفل الهالبينو + صوص الجبنة + صوص بينو المدخن"
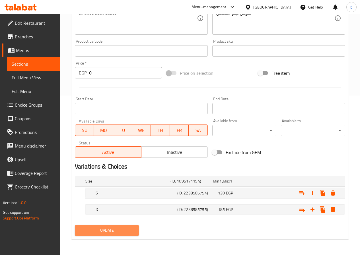
click at [119, 232] on span "Update" at bounding box center [106, 230] width 55 height 7
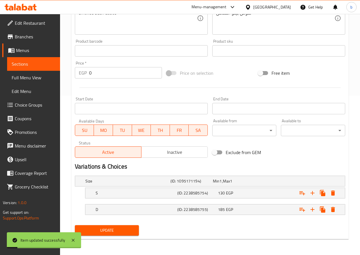
scroll to position [74, 0]
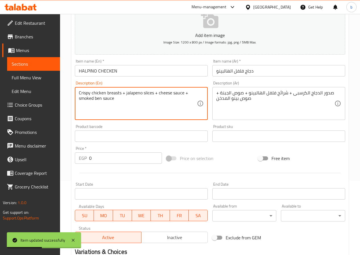
click at [101, 99] on textarea "Crispy chicken breasts + jalapeno slices + cheese sauce + smoked ben sauce" at bounding box center [138, 103] width 118 height 27
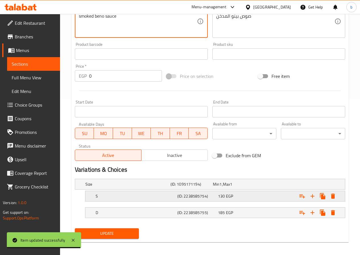
scroll to position [160, 0]
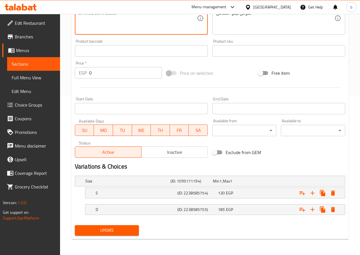
type textarea "Crispy chicken breasts + jalapeno slices + cheese sauce + smoked beno sauce"
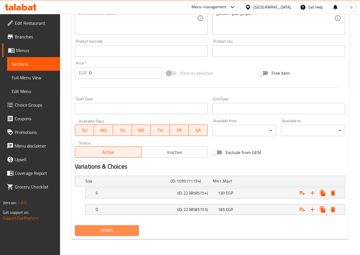
drag, startPoint x: 124, startPoint y: 235, endPoint x: 133, endPoint y: 160, distance: 75.4
click at [124, 233] on button "Update" at bounding box center [107, 230] width 64 height 11
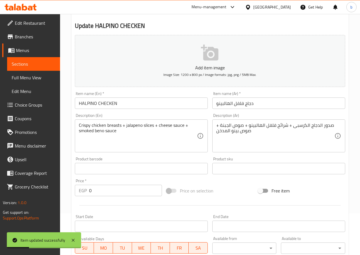
scroll to position [0, 0]
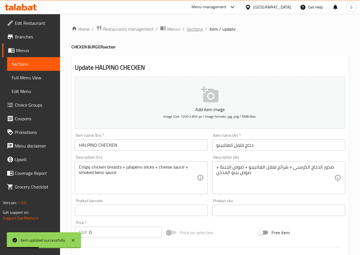
click at [196, 28] on span "Sections" at bounding box center [195, 29] width 16 height 7
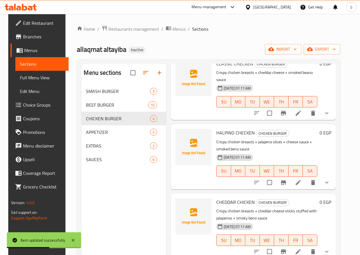
scroll to position [38, 0]
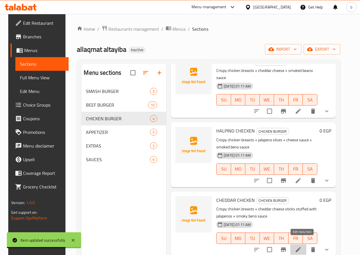
click at [301, 246] on icon at bounding box center [298, 249] width 7 height 7
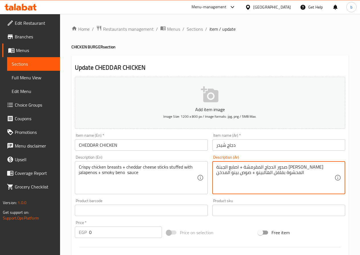
drag, startPoint x: 287, startPoint y: 166, endPoint x: 303, endPoint y: 167, distance: 16.5
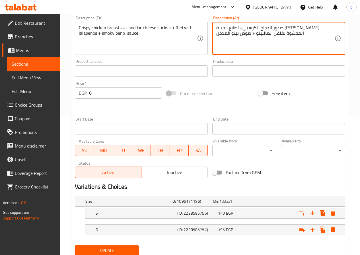
scroll to position [142, 0]
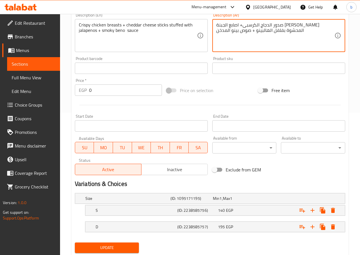
type textarea "صدور الدجاج الكرسبى+ اصابع الجبنة [PERSON_NAME] المحشوة بفلفل الهالبينو + صوص ب…"
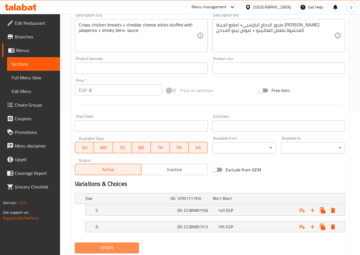
click at [110, 250] on span "Update" at bounding box center [106, 247] width 55 height 7
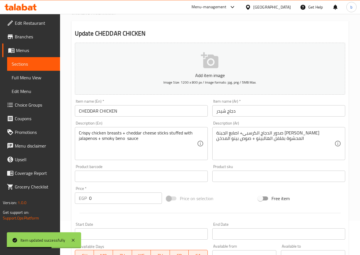
scroll to position [0, 0]
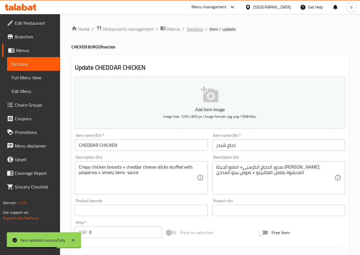
click at [190, 31] on span "Sections" at bounding box center [195, 29] width 16 height 7
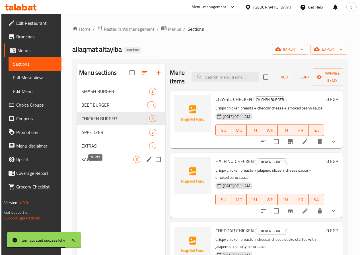
click at [99, 163] on span "SAUCES" at bounding box center [107, 159] width 52 height 7
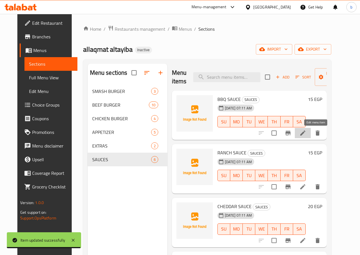
click at [305, 132] on icon at bounding box center [302, 133] width 5 height 5
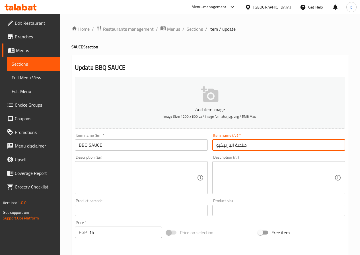
drag, startPoint x: 235, startPoint y: 146, endPoint x: 243, endPoint y: 145, distance: 8.9
click at [243, 145] on input "صلصة الباربيكيو" at bounding box center [278, 144] width 133 height 11
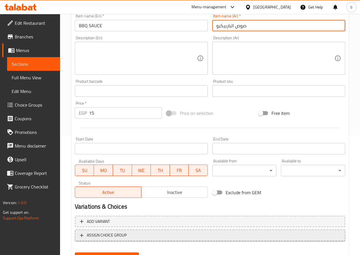
scroll to position [142, 0]
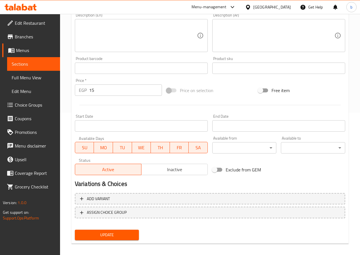
type input "صوص الباربيكيو"
click at [118, 241] on div "Update" at bounding box center [107, 235] width 69 height 15
click at [119, 239] on span "Update" at bounding box center [106, 235] width 55 height 7
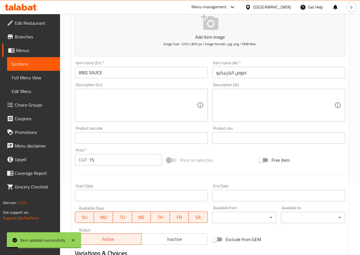
scroll to position [0, 0]
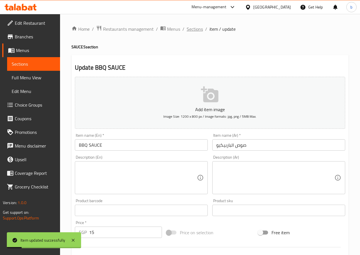
click at [194, 26] on span "Sections" at bounding box center [195, 29] width 16 height 7
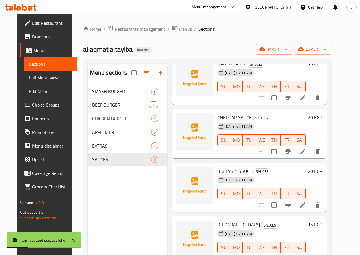
scroll to position [89, 0]
click at [306, 205] on icon at bounding box center [302, 205] width 7 height 7
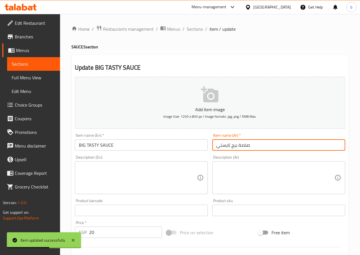
drag, startPoint x: 238, startPoint y: 146, endPoint x: 247, endPoint y: 145, distance: 8.8
click at [247, 145] on input "صلصة بيج تايستي" at bounding box center [278, 144] width 133 height 11
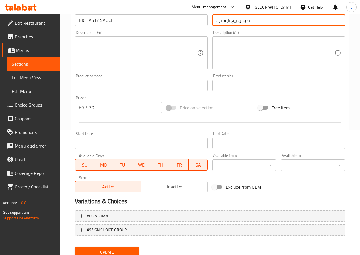
scroll to position [147, 0]
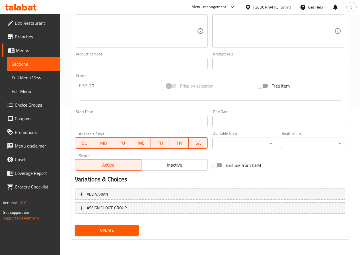
type input "صوص بيج تايستي"
click at [114, 234] on span "Update" at bounding box center [106, 230] width 55 height 7
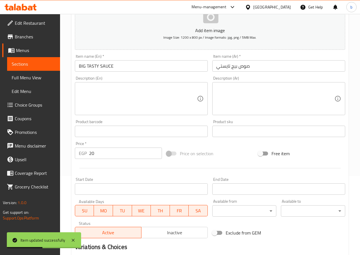
scroll to position [5, 0]
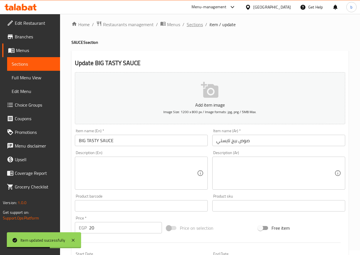
click at [189, 22] on span "Sections" at bounding box center [195, 24] width 16 height 7
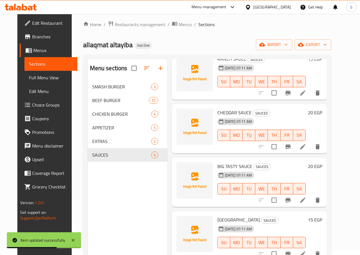
scroll to position [80, 0]
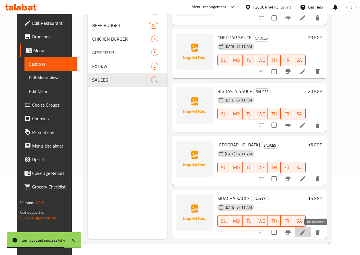
click at [305, 232] on icon at bounding box center [302, 232] width 5 height 5
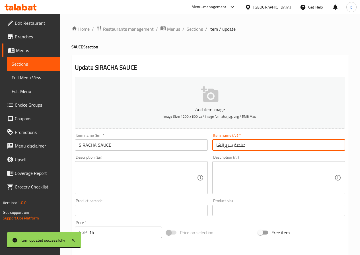
drag, startPoint x: 235, startPoint y: 145, endPoint x: 245, endPoint y: 145, distance: 10.0
click at [245, 145] on input "صلصة سريراتشا" at bounding box center [278, 144] width 133 height 11
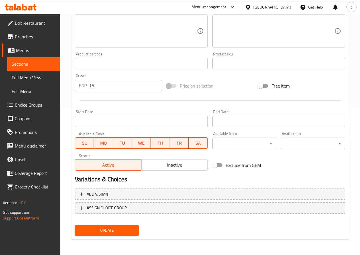
type input "صوص سريراتشا"
click at [123, 228] on span "Update" at bounding box center [106, 230] width 55 height 7
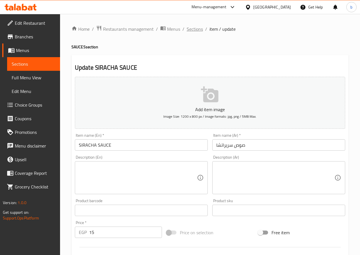
click at [195, 31] on span "Sections" at bounding box center [195, 29] width 16 height 7
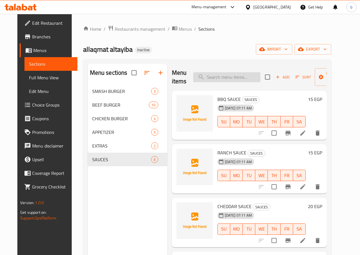
click at [209, 77] on input "search" at bounding box center [226, 77] width 67 height 10
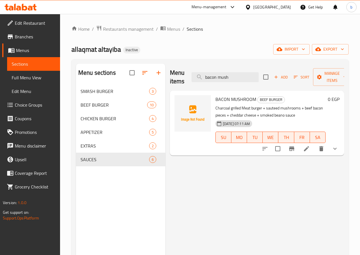
type input "bacon mush"
click at [311, 149] on li at bounding box center [307, 149] width 16 height 10
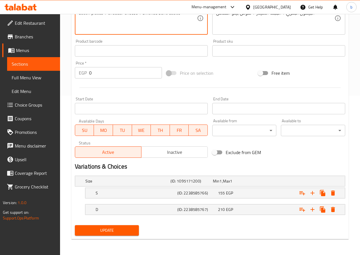
type textarea "Charcoal grilled Meat burger + sauteed mushrooms + beef bacon pieces + cheddar …"
click at [108, 228] on span "Update" at bounding box center [106, 230] width 55 height 7
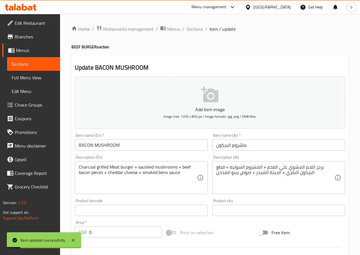
click at [187, 29] on span "Sections" at bounding box center [195, 29] width 16 height 7
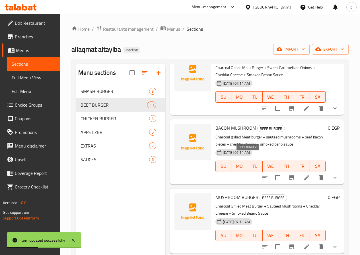
scroll to position [228, 0]
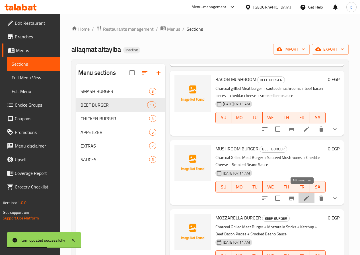
click at [305, 195] on icon at bounding box center [306, 198] width 7 height 7
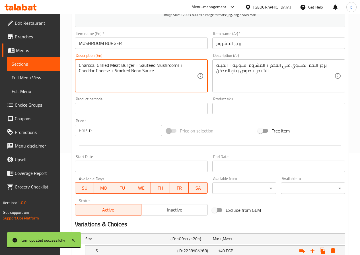
scroll to position [160, 0]
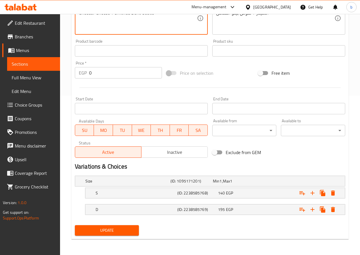
type textarea "Charcoal Grilled Meat Burger + Sauteed Mushrooms + Cheddar Cheese + Smoked Beno…"
click at [115, 236] on div "Update" at bounding box center [107, 230] width 69 height 15
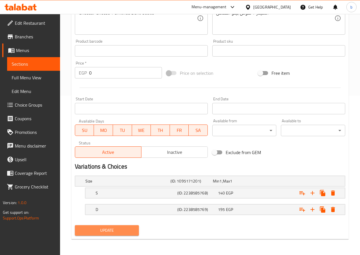
click at [117, 233] on span "Update" at bounding box center [106, 230] width 55 height 7
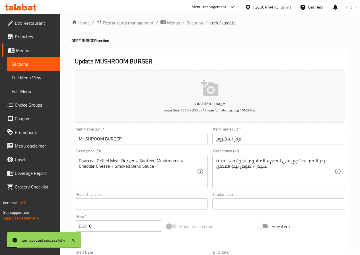
scroll to position [0, 0]
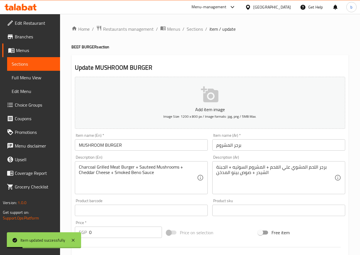
click at [184, 27] on ol "Home / Restaurants management / Menus / Sections / item / update" at bounding box center [209, 28] width 277 height 7
click at [187, 30] on span "Sections" at bounding box center [195, 29] width 16 height 7
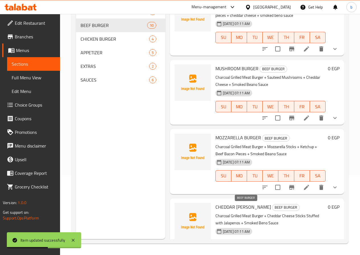
scroll to position [256, 0]
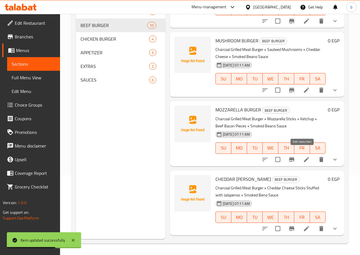
click at [304, 157] on icon at bounding box center [306, 159] width 5 height 5
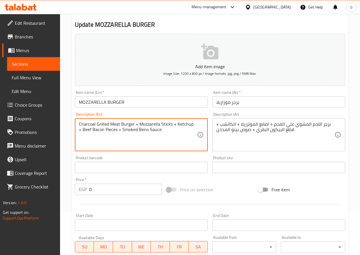
scroll to position [160, 0]
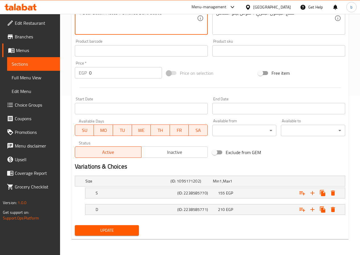
type textarea "Charcoal Grilled Meat Burger + Mozzarella Sticks + Ketchup + Beef Bacon Pieces …"
click at [96, 225] on button "Update" at bounding box center [107, 230] width 64 height 11
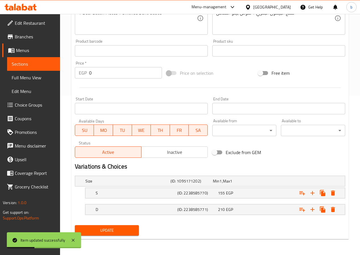
scroll to position [0, 0]
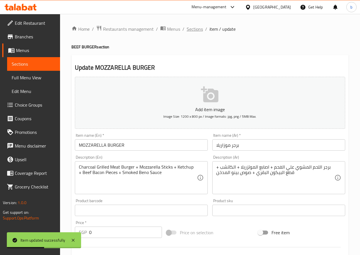
click at [196, 29] on span "Sections" at bounding box center [195, 29] width 16 height 7
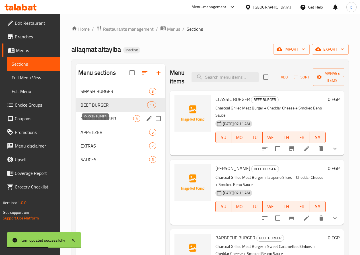
click at [96, 122] on span "CHICKEN BURGER" at bounding box center [107, 118] width 53 height 7
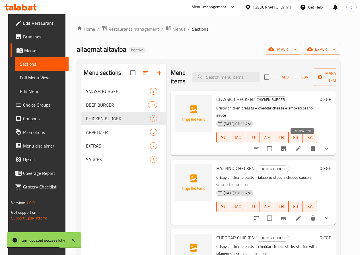
click at [300, 145] on icon at bounding box center [298, 148] width 7 height 7
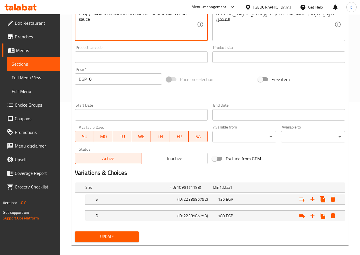
scroll to position [160, 0]
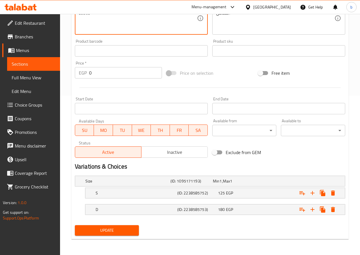
type textarea "Crispy chicken breasts + cheddar cheese + smoked beno sauce"
click at [106, 229] on span "Update" at bounding box center [106, 230] width 55 height 7
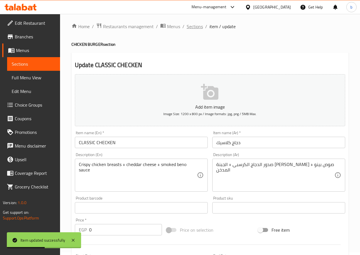
scroll to position [0, 0]
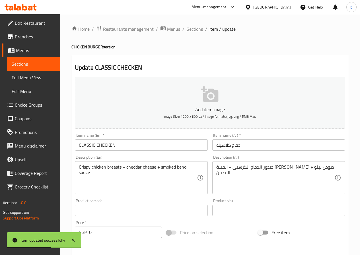
click at [188, 32] on span "Sections" at bounding box center [195, 29] width 16 height 7
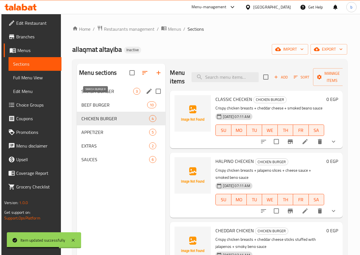
click at [97, 95] on span "SMASH BURGER" at bounding box center [107, 91] width 52 height 7
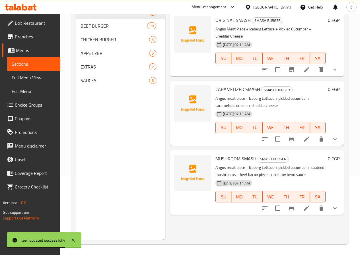
scroll to position [80, 0]
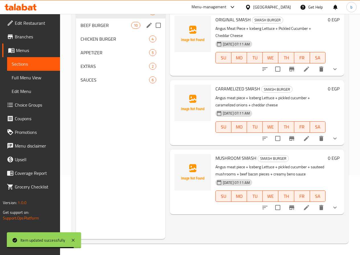
click at [102, 32] on div "BEEF BURGER 10" at bounding box center [120, 26] width 89 height 14
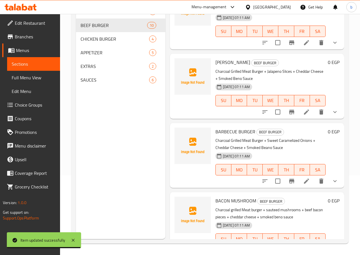
scroll to position [85, 0]
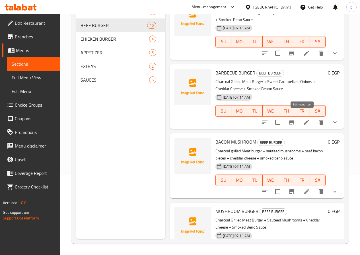
click at [304, 119] on icon at bounding box center [306, 122] width 7 height 7
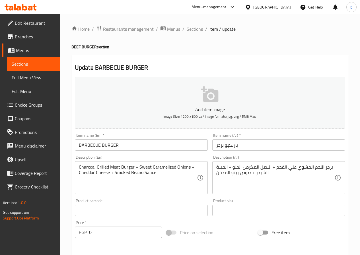
drag, startPoint x: 137, startPoint y: 171, endPoint x: 144, endPoint y: 172, distance: 6.6
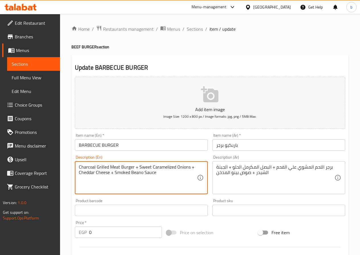
click at [137, 174] on textarea "Charcoal Grilled Meat Burger + Sweet Caramelized Onions + Cheddar Cheese + Smok…" at bounding box center [138, 178] width 118 height 27
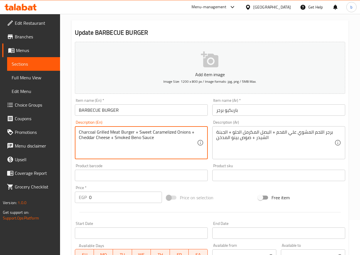
scroll to position [160, 0]
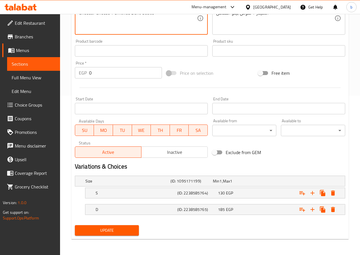
type textarea "Charcoal Grilled Meat Burger + Sweet Caramelized Onions + Cheddar Cheese + Smok…"
click at [100, 226] on button "Update" at bounding box center [107, 230] width 64 height 11
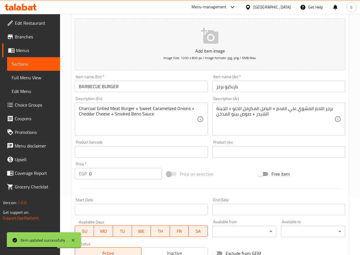
scroll to position [0, 0]
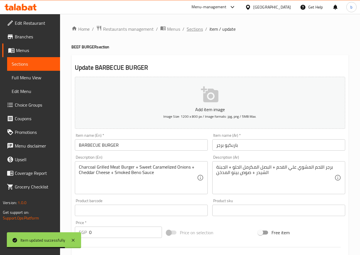
click at [196, 31] on span "Sections" at bounding box center [195, 29] width 16 height 7
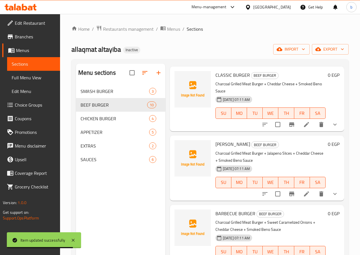
scroll to position [57, 0]
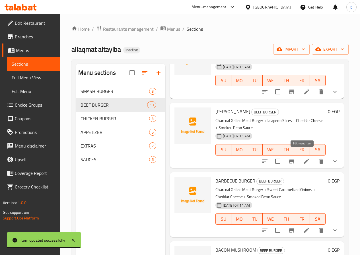
click at [303, 158] on icon at bounding box center [306, 161] width 7 height 7
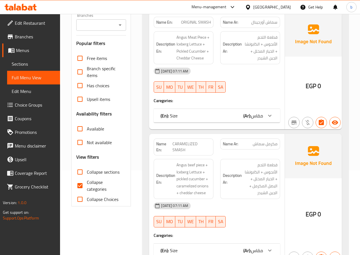
scroll to position [85, 0]
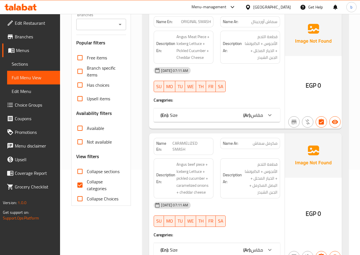
click at [85, 183] on input "Collapse categories" at bounding box center [80, 185] width 14 height 14
checkbox input "false"
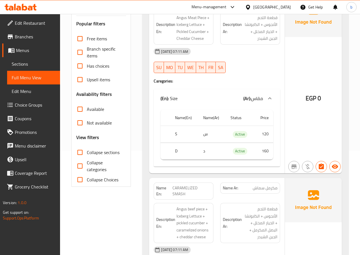
scroll to position [114, 0]
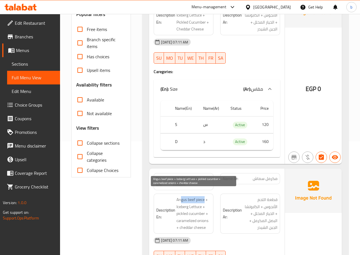
drag, startPoint x: 205, startPoint y: 194, endPoint x: 181, endPoint y: 197, distance: 24.1
click at [181, 197] on span "Angus beef piece + Iceberg Lettuce + pickled cucumber + caramelized onions + ch…" at bounding box center [193, 213] width 34 height 35
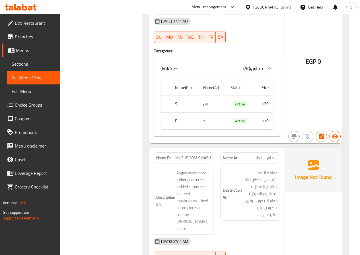
scroll to position [342, 0]
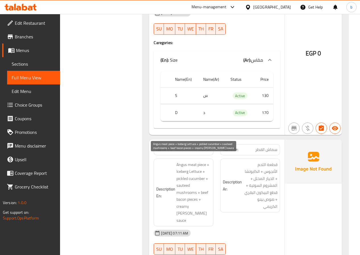
click at [206, 169] on span "Angus meat piece + Iceberg Lettuce + pickled cucumber + sauteed mushrooms + bee…" at bounding box center [193, 192] width 34 height 63
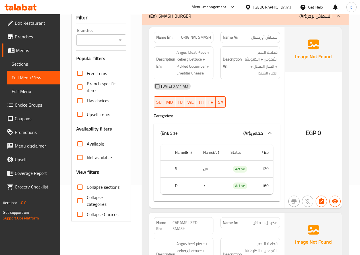
scroll to position [0, 0]
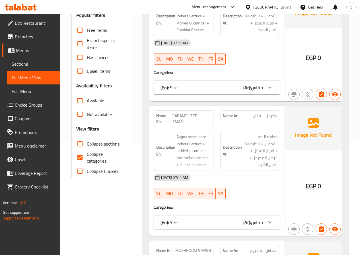
scroll to position [114, 0]
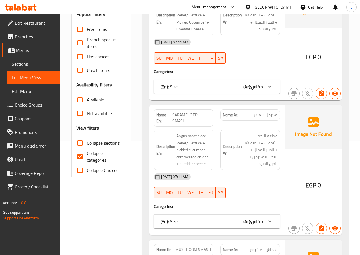
click at [89, 151] on span "Collapse categories" at bounding box center [104, 157] width 35 height 14
click at [87, 151] on input "Collapse categories" at bounding box center [80, 157] width 14 height 14
checkbox input "false"
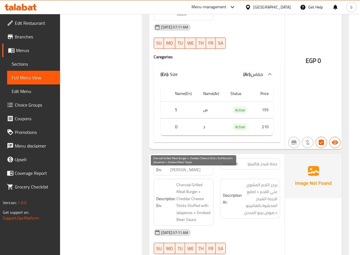
scroll to position [1793, 0]
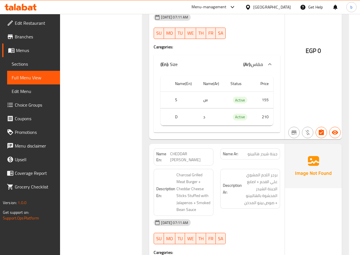
click at [193, 151] on span "CHEDDAR [PERSON_NAME]" at bounding box center [190, 157] width 41 height 12
copy span "CHEDDAR [PERSON_NAME]"
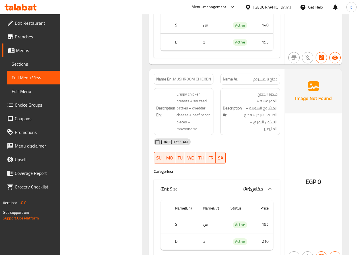
scroll to position [3188, 0]
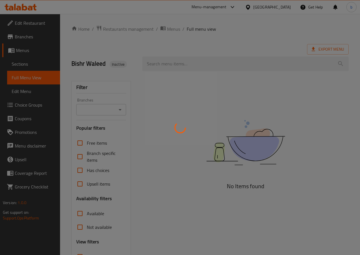
scroll to position [48, 0]
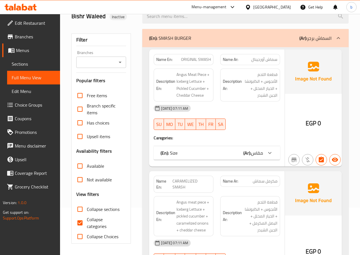
click at [82, 221] on input "Collapse categories" at bounding box center [80, 223] width 14 height 14
checkbox input "false"
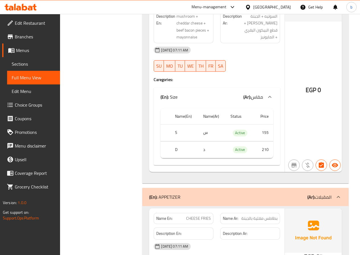
scroll to position [3349, 0]
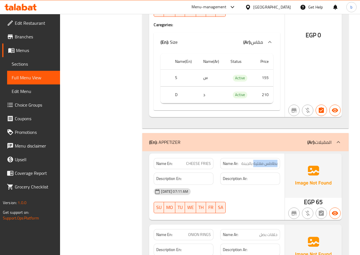
drag, startPoint x: 254, startPoint y: 136, endPoint x: 281, endPoint y: 136, distance: 27.6
copy span "بطاطس مقلية"
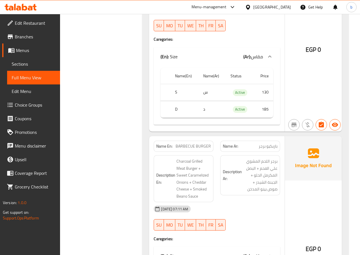
scroll to position [1025, 0]
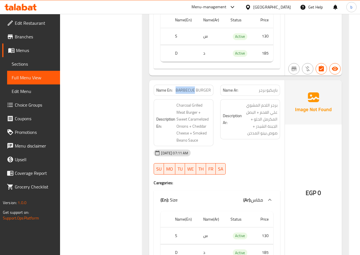
drag, startPoint x: 195, startPoint y: 83, endPoint x: 177, endPoint y: 86, distance: 18.4
copy span "BARBECUE"
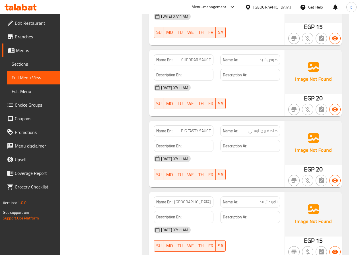
scroll to position [4184, 0]
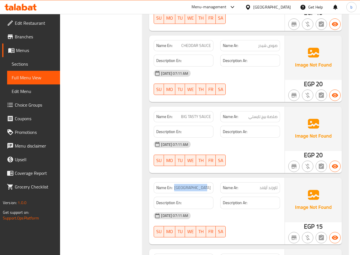
drag, startPoint x: 210, startPoint y: 149, endPoint x: 178, endPoint y: 153, distance: 32.3
copy span "[GEOGRAPHIC_DATA]"
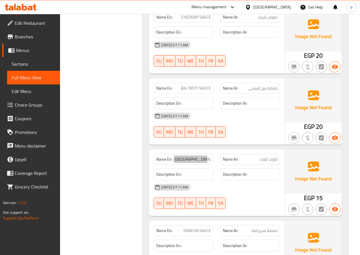
scroll to position [4229, 0]
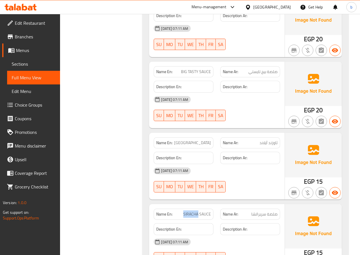
drag, startPoint x: 198, startPoint y: 175, endPoint x: 184, endPoint y: 176, distance: 13.4
copy span "SIRACHA"
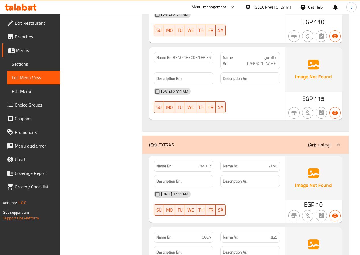
scroll to position [3745, 0]
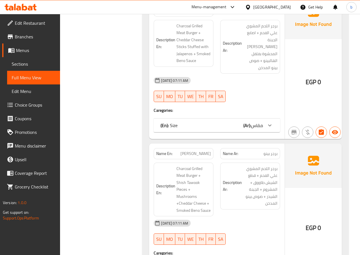
scroll to position [1540, 0]
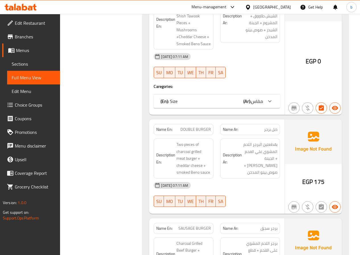
click at [300, 4] on div "Get Help" at bounding box center [311, 7] width 23 height 14
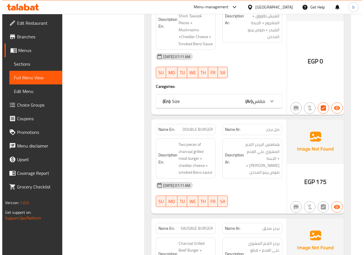
scroll to position [1494, 0]
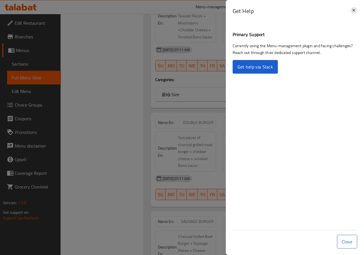
click at [353, 11] on icon at bounding box center [354, 10] width 7 height 7
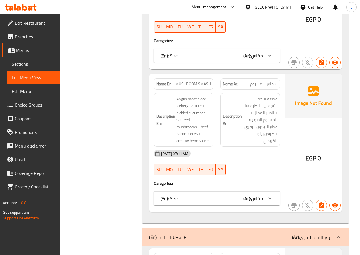
scroll to position [2609, 0]
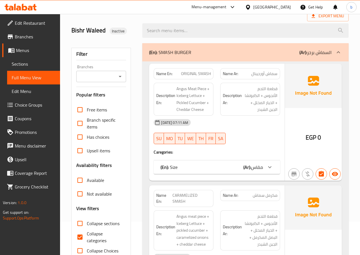
scroll to position [85, 0]
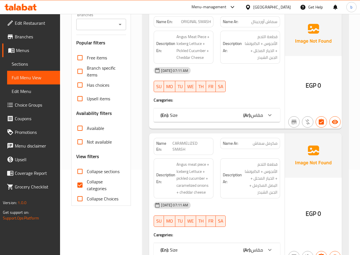
click at [81, 188] on input "Collapse categories" at bounding box center [80, 185] width 14 height 14
checkbox input "false"
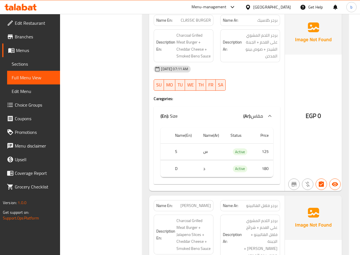
scroll to position [740, 0]
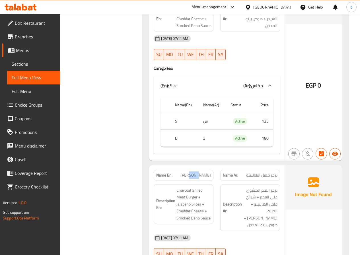
drag, startPoint x: 196, startPoint y: 170, endPoint x: 188, endPoint y: 171, distance: 8.4
drag, startPoint x: 195, startPoint y: 169, endPoint x: 181, endPoint y: 165, distance: 14.7
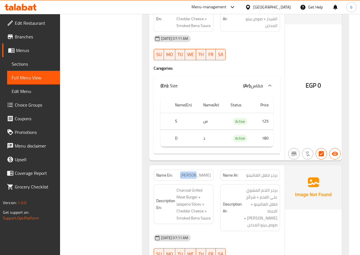
copy span "HALPINO"
drag, startPoint x: 247, startPoint y: 169, endPoint x: 270, endPoint y: 171, distance: 22.9
copy span "فلفل الهالبينو"
